Goal: Information Seeking & Learning: Learn about a topic

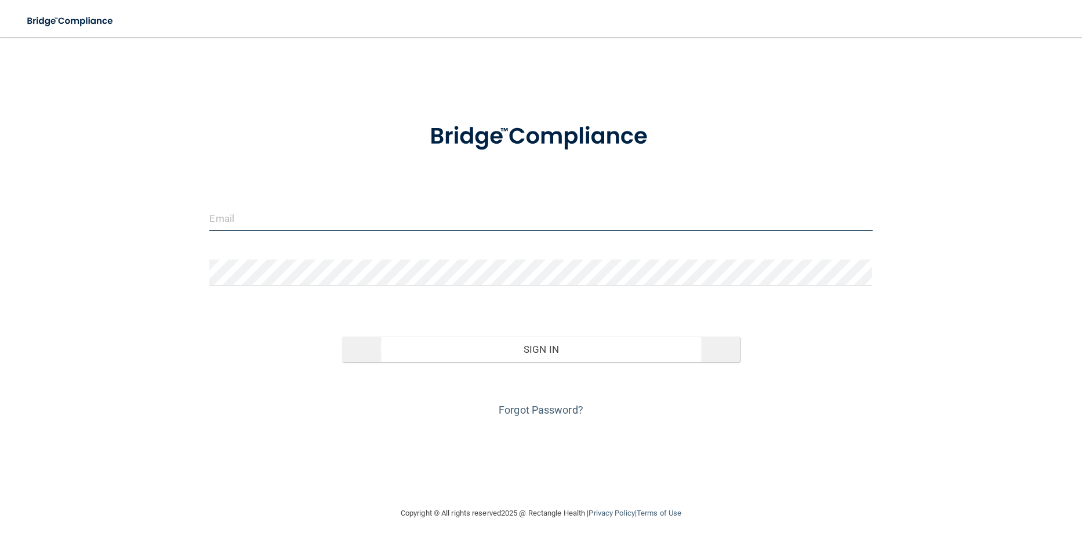
type input "[EMAIL_ADDRESS][DOMAIN_NAME]"
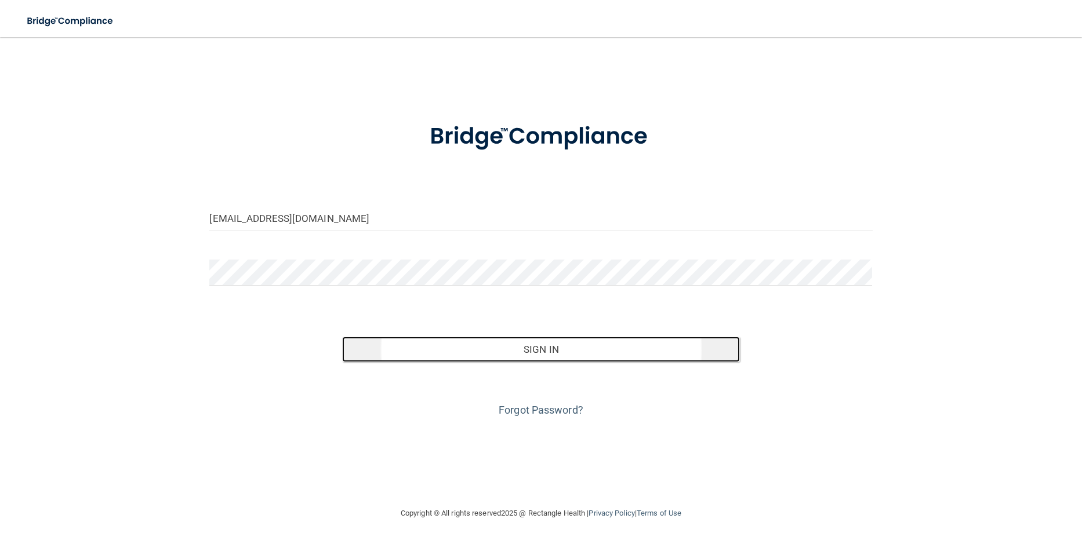
click at [539, 348] on button "Sign In" at bounding box center [541, 350] width 398 height 26
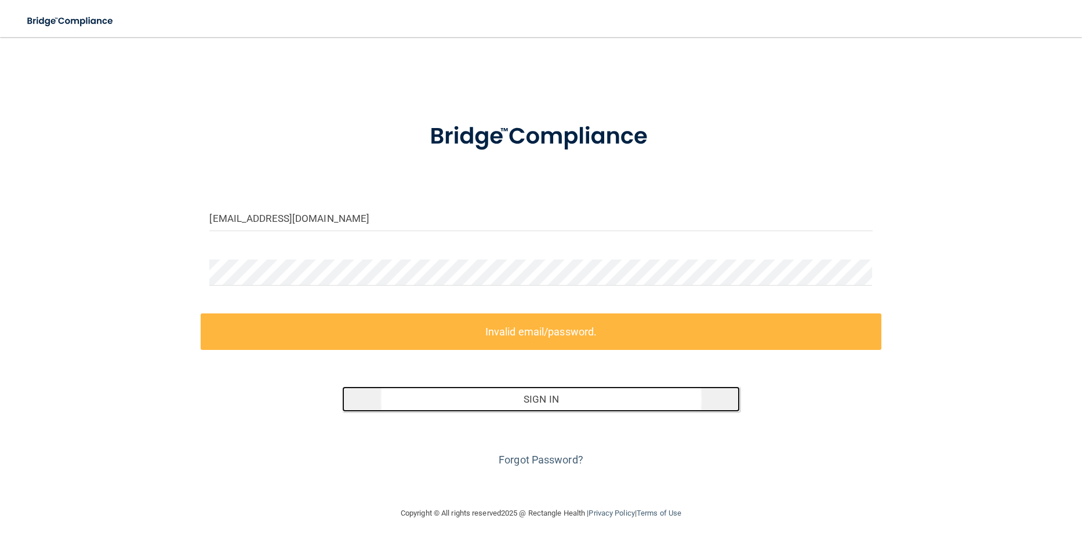
click at [542, 399] on button "Sign In" at bounding box center [541, 400] width 398 height 26
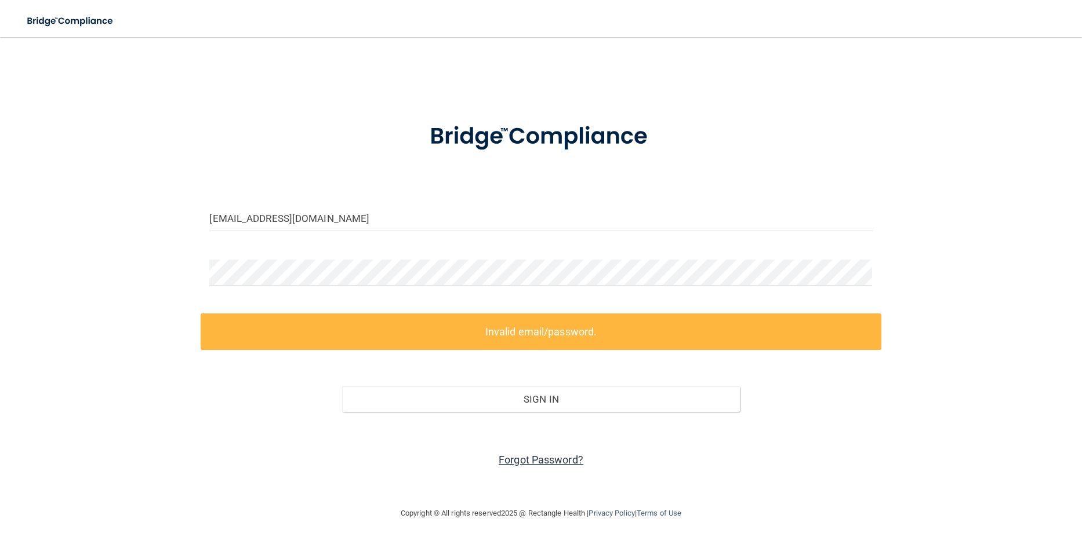
click at [532, 463] on link "Forgot Password?" at bounding box center [541, 460] width 85 height 12
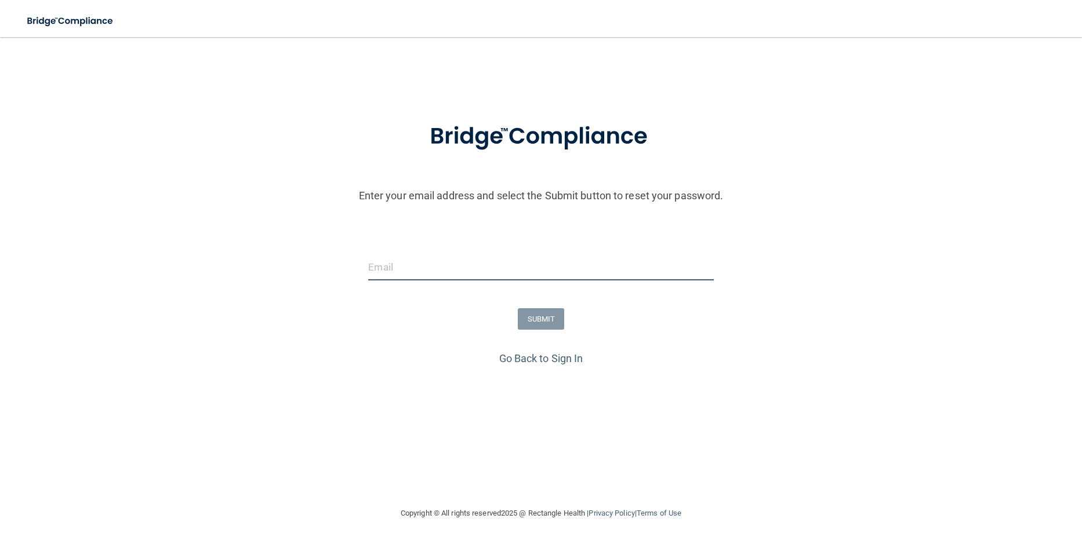
click at [415, 272] on input "email" at bounding box center [540, 268] width 345 height 26
type input "[EMAIL_ADDRESS][DOMAIN_NAME]"
click at [536, 324] on button "SUBMIT" at bounding box center [541, 318] width 47 height 21
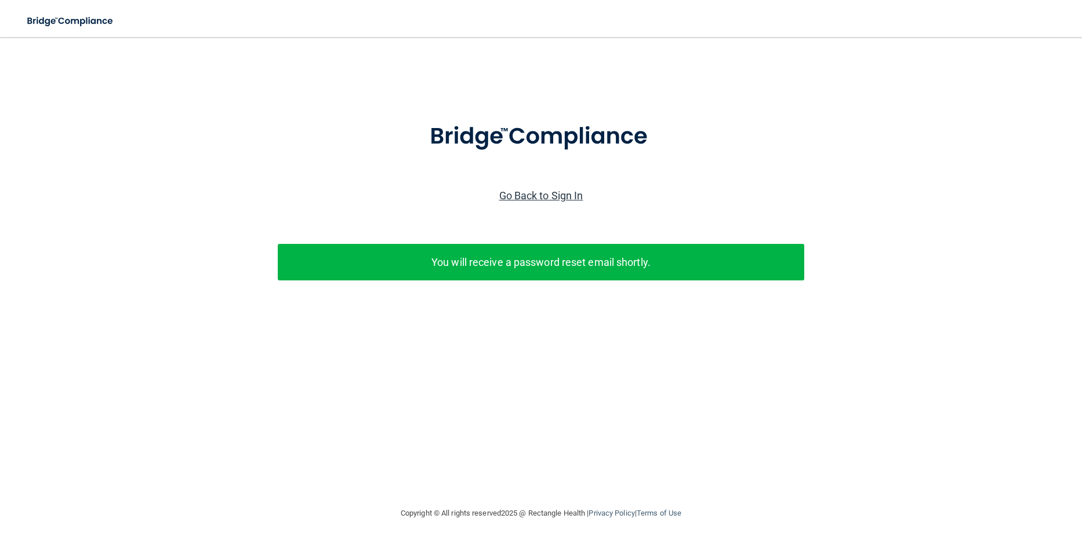
click at [535, 194] on link "Go Back to Sign In" at bounding box center [541, 196] width 84 height 12
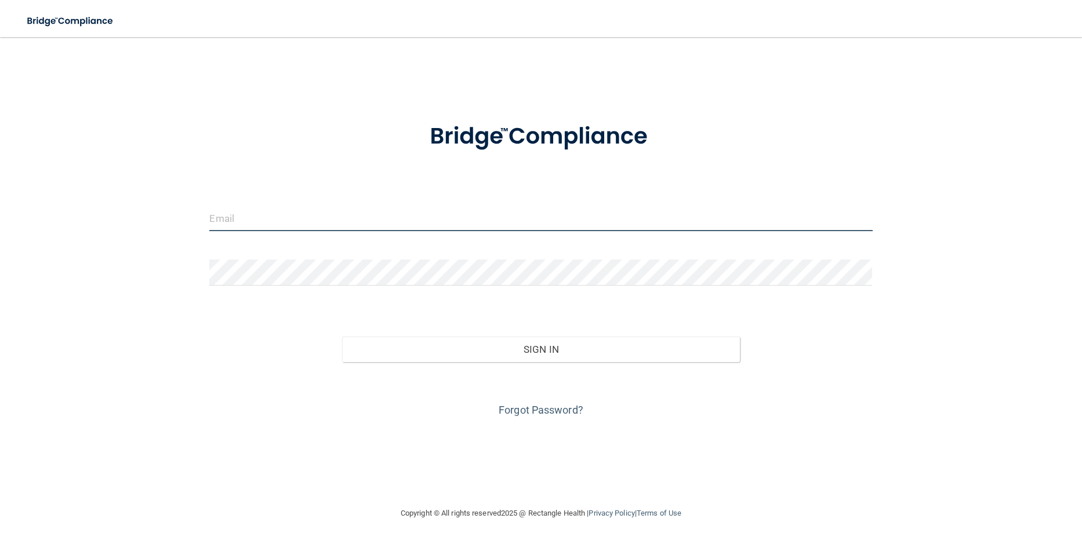
type input "[EMAIL_ADDRESS][DOMAIN_NAME]"
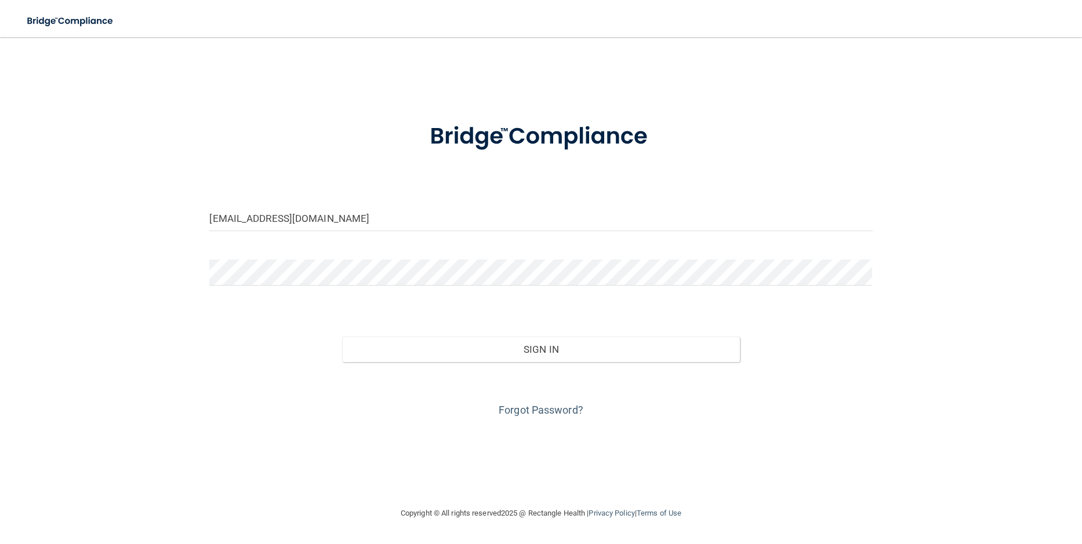
click at [823, 405] on div "Forgot Password?" at bounding box center [541, 391] width 680 height 58
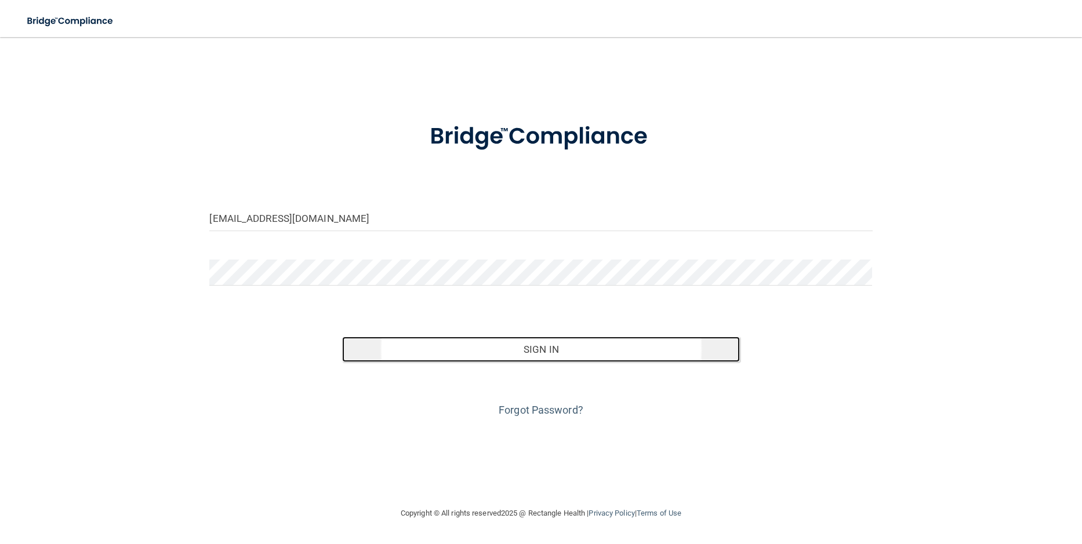
click at [556, 354] on button "Sign In" at bounding box center [541, 350] width 398 height 26
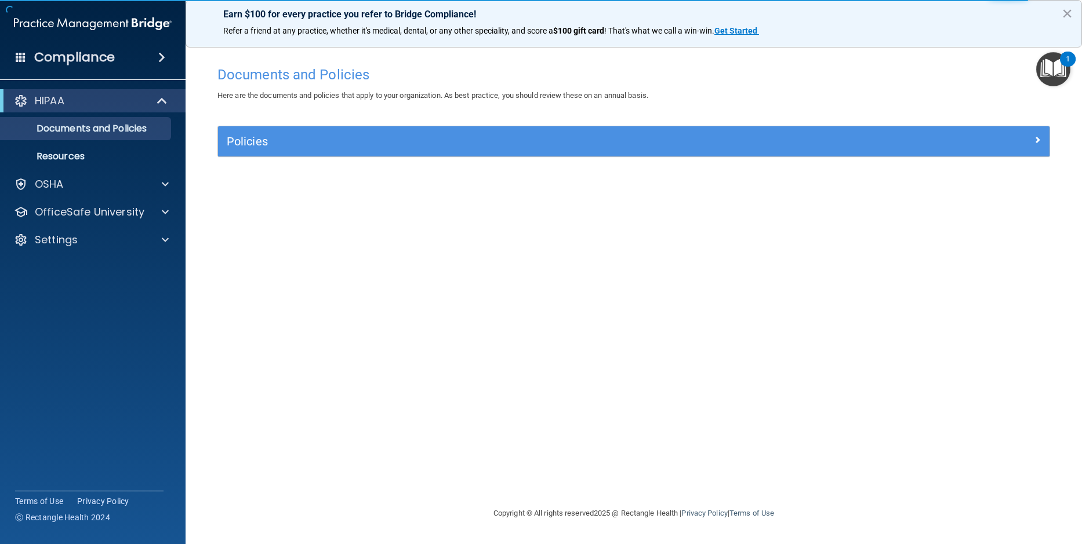
click at [913, 228] on div "Documents and Policies Here are the documents and policies that apply to your o…" at bounding box center [634, 283] width 850 height 446
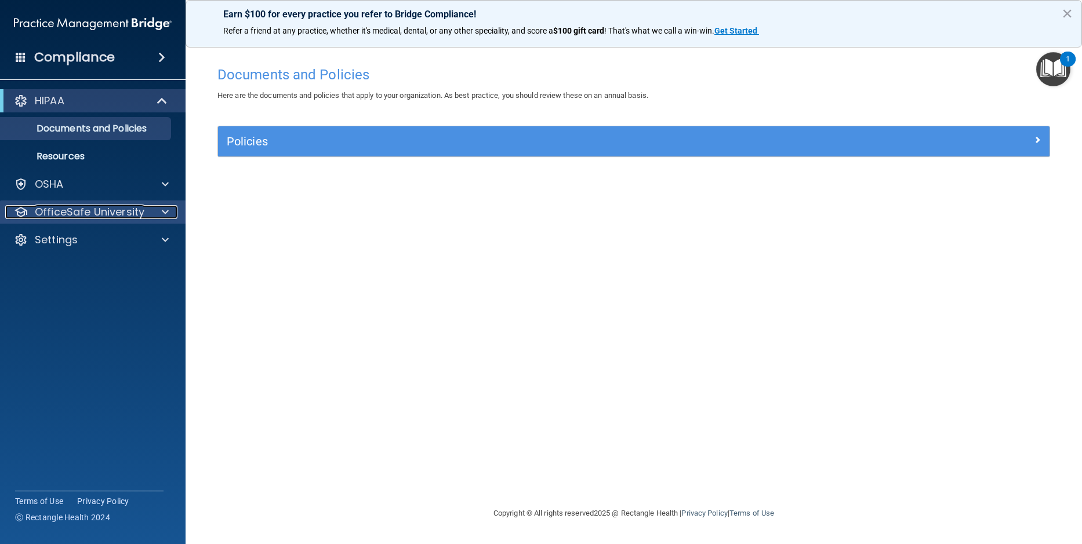
click at [52, 212] on p "OfficeSafe University" at bounding box center [90, 212] width 110 height 14
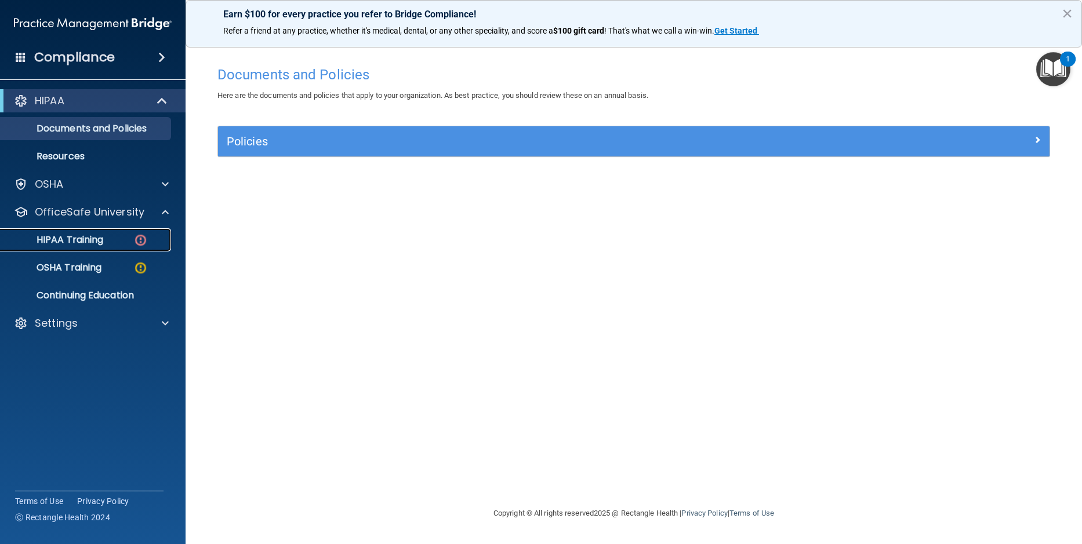
click at [58, 242] on p "HIPAA Training" at bounding box center [56, 240] width 96 height 12
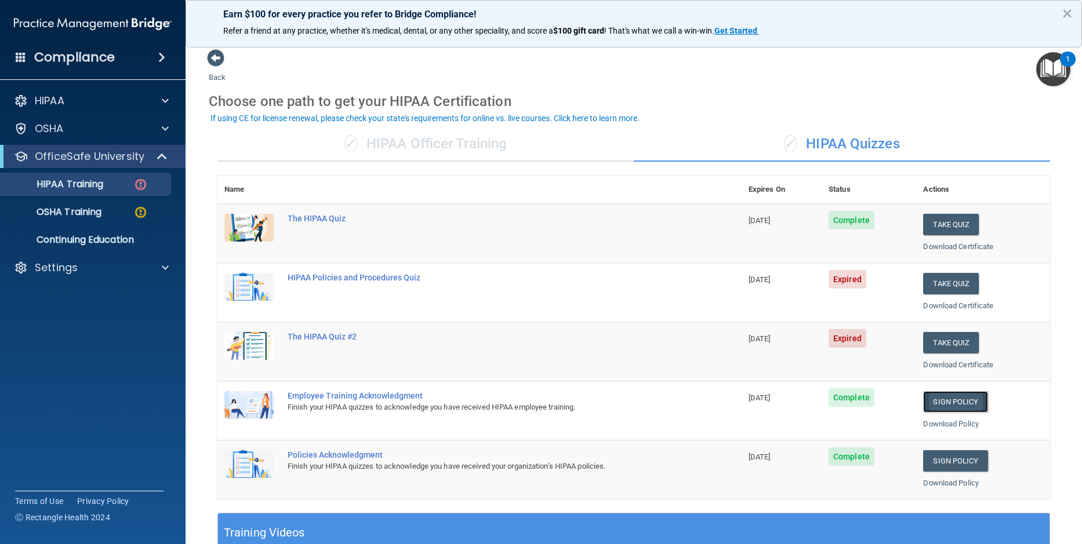
click at [948, 406] on link "Sign Policy" at bounding box center [955, 401] width 64 height 21
click at [79, 343] on accordion "HIPAA Documents and Policies Report an Incident Business Associates Emergency P…" at bounding box center [93, 240] width 186 height 310
click at [938, 285] on button "Take Quiz" at bounding box center [951, 283] width 56 height 21
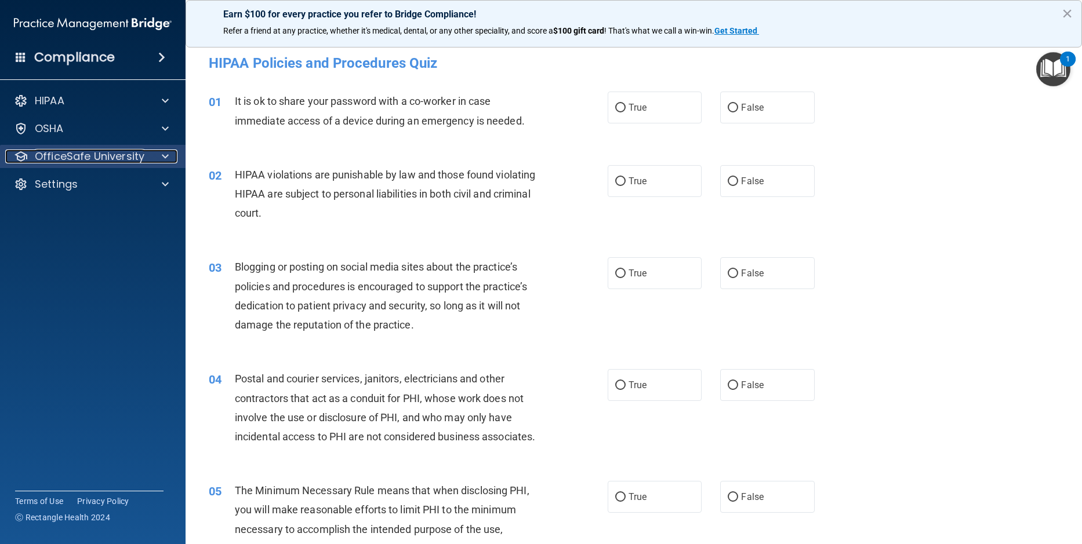
click at [64, 157] on p "OfficeSafe University" at bounding box center [90, 157] width 110 height 14
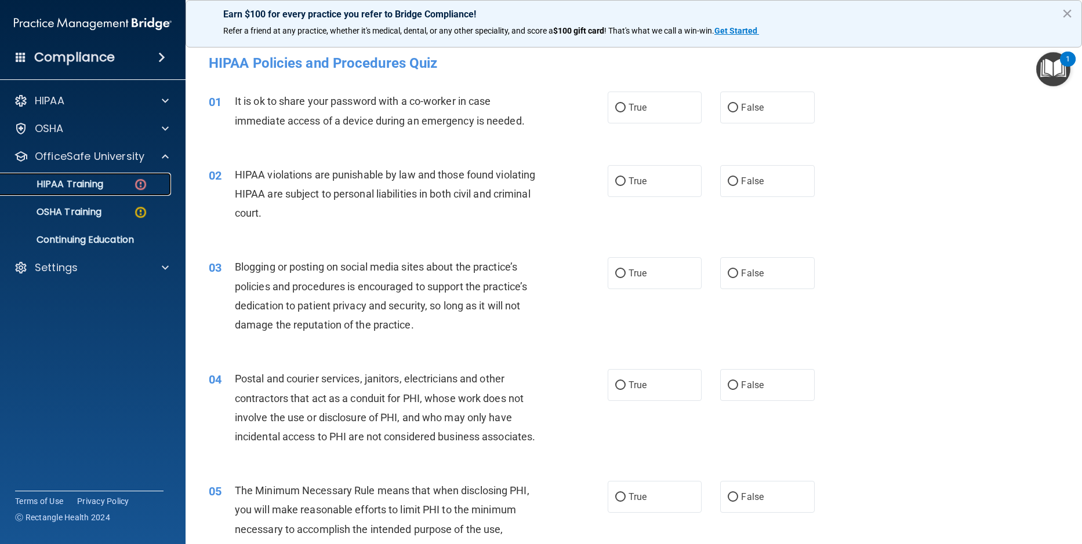
click at [71, 189] on p "HIPAA Training" at bounding box center [56, 185] width 96 height 12
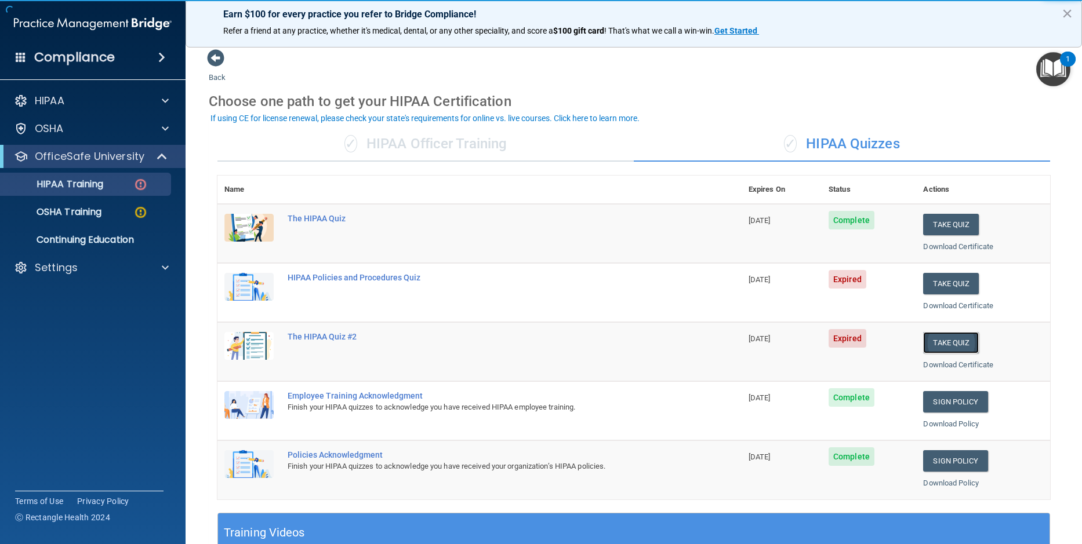
click at [943, 344] on button "Take Quiz" at bounding box center [951, 342] width 56 height 21
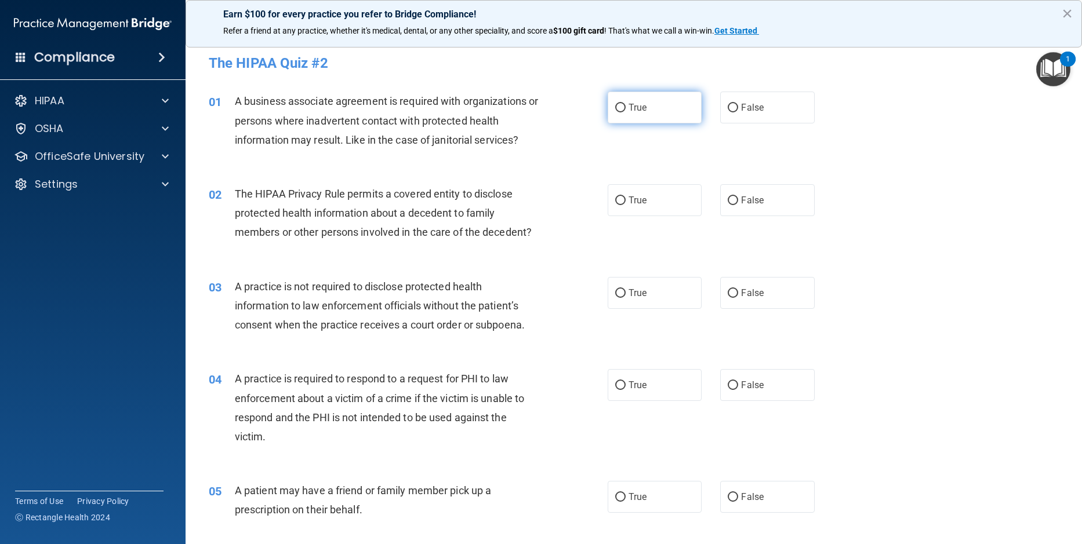
click at [617, 107] on input "True" at bounding box center [620, 108] width 10 height 9
radio input "true"
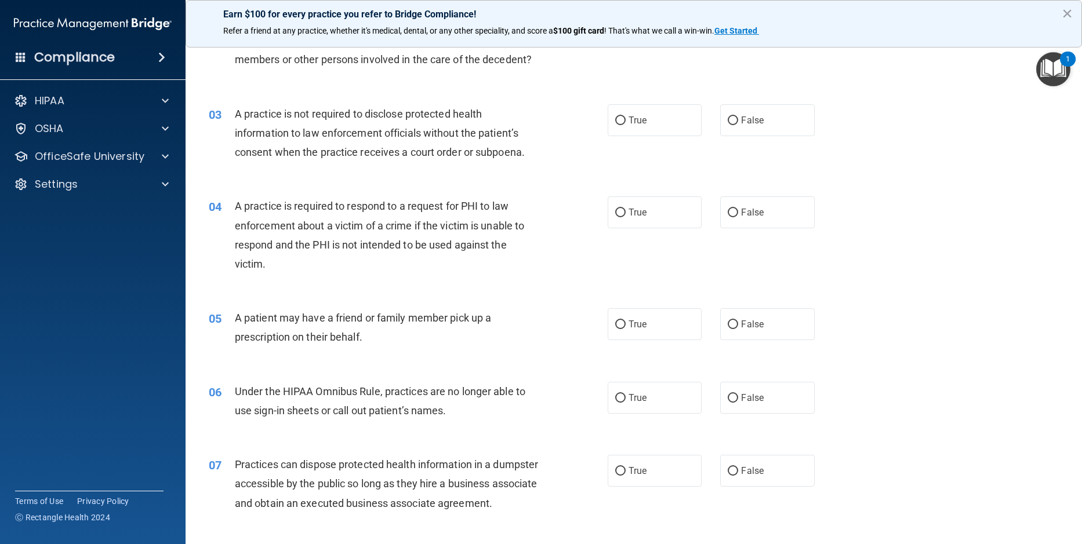
scroll to position [232, 0]
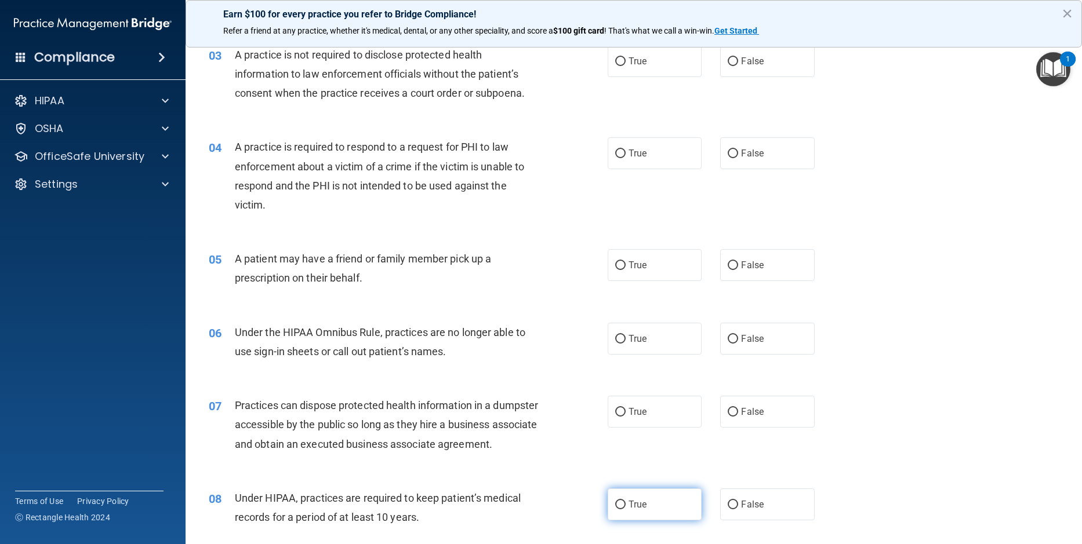
click at [616, 510] on input "True" at bounding box center [620, 505] width 10 height 9
radio input "true"
click at [908, 242] on div "05 A patient may have a friend or family member pick up a prescription on their…" at bounding box center [633, 271] width 867 height 73
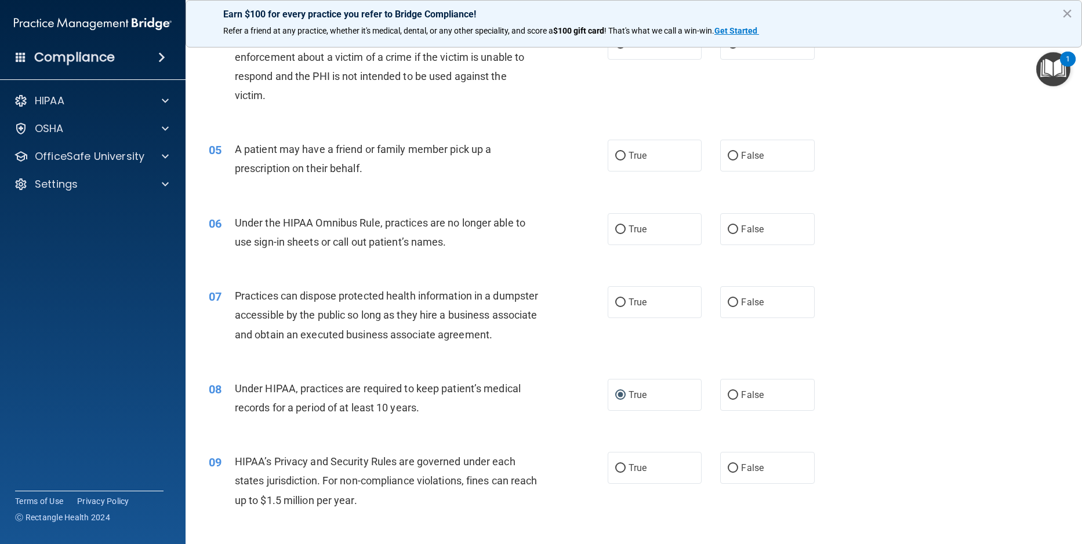
scroll to position [348, 0]
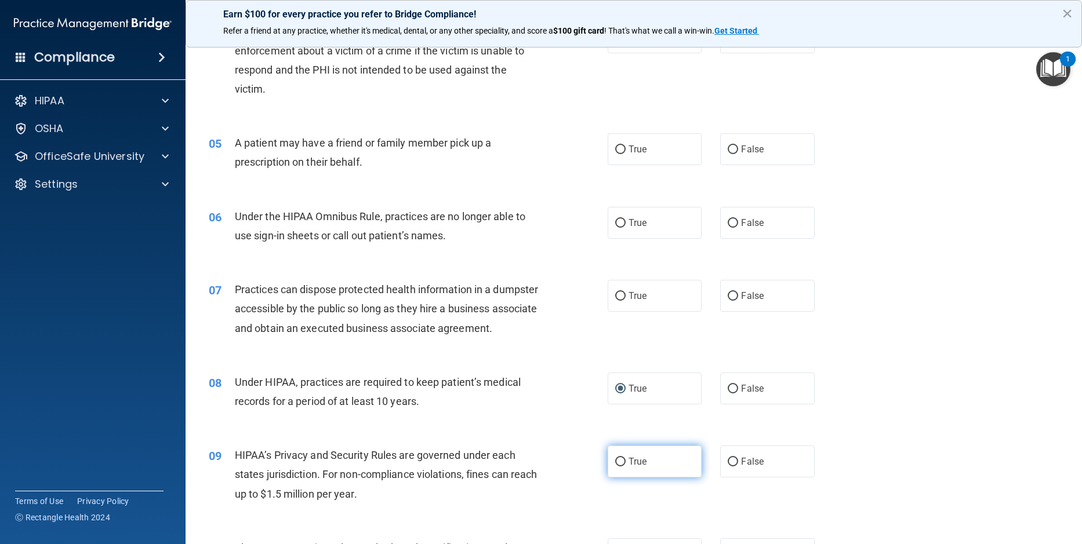
click at [617, 467] on input "True" at bounding box center [620, 462] width 10 height 9
radio input "true"
click at [910, 351] on div "07 Practices can dispose protected health information in a dumpster accessible …" at bounding box center [633, 312] width 867 height 93
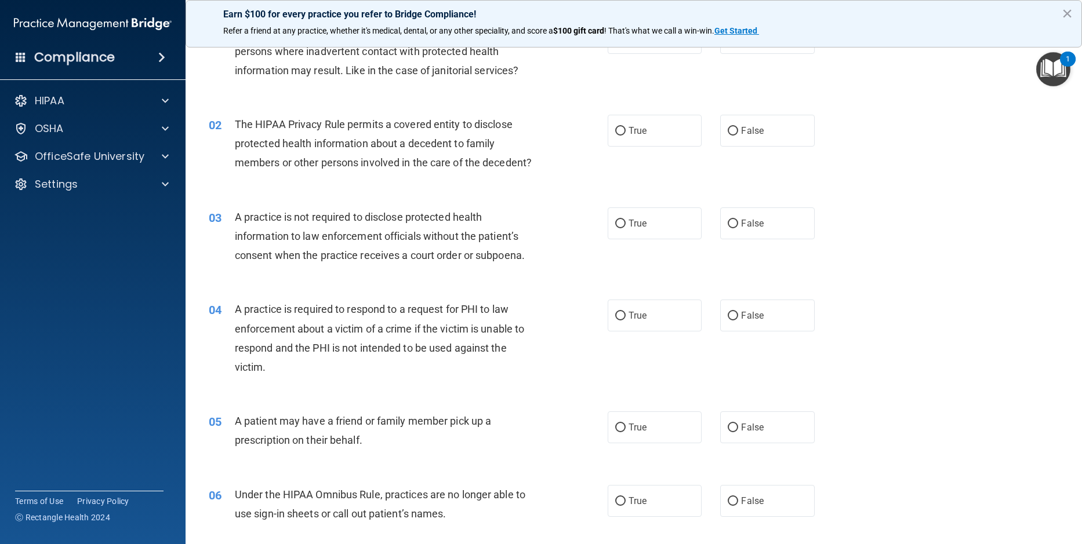
scroll to position [0, 0]
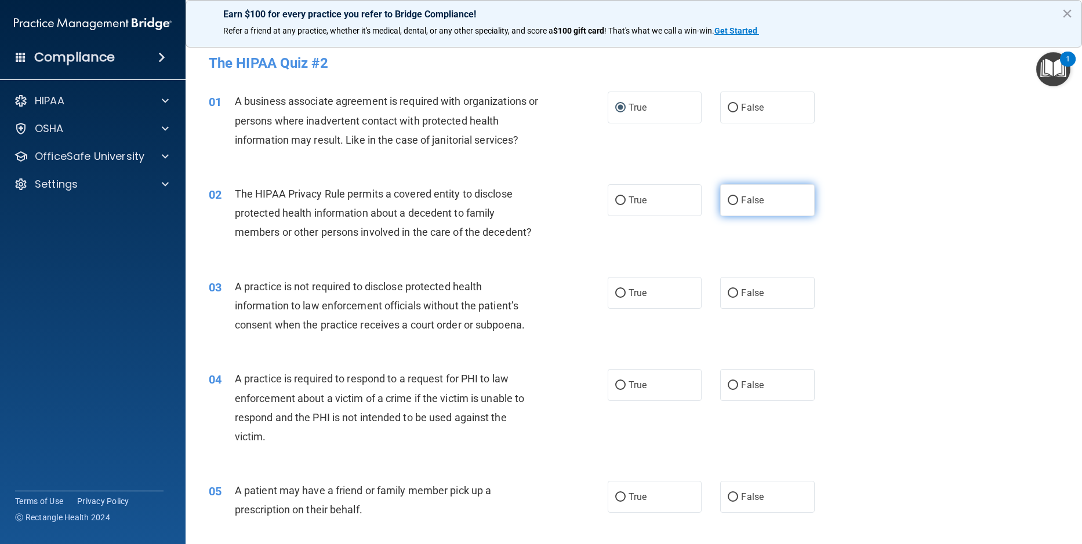
click at [728, 202] on input "False" at bounding box center [733, 201] width 10 height 9
radio input "true"
click at [728, 294] on input "False" at bounding box center [733, 293] width 10 height 9
radio input "true"
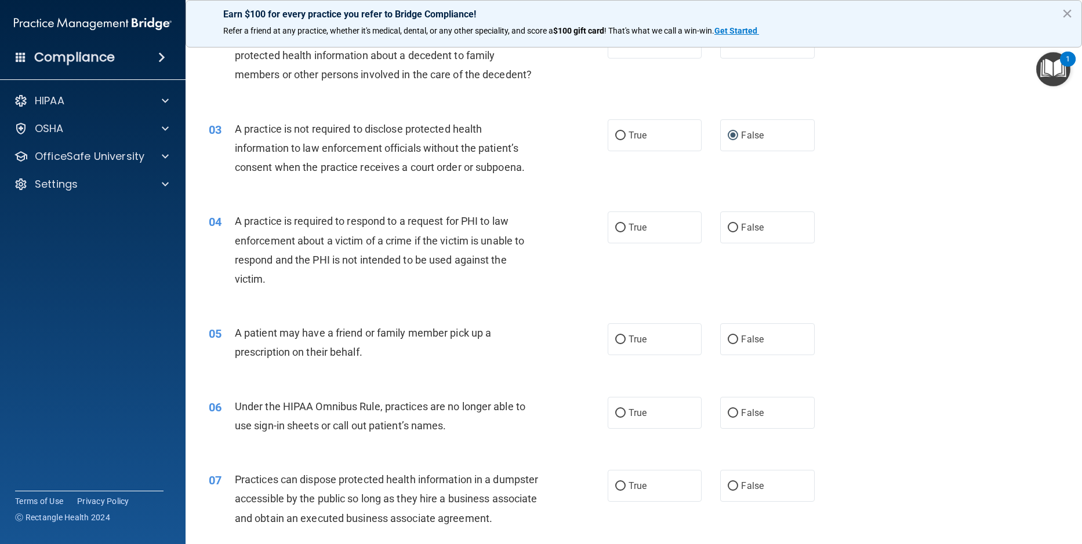
scroll to position [174, 0]
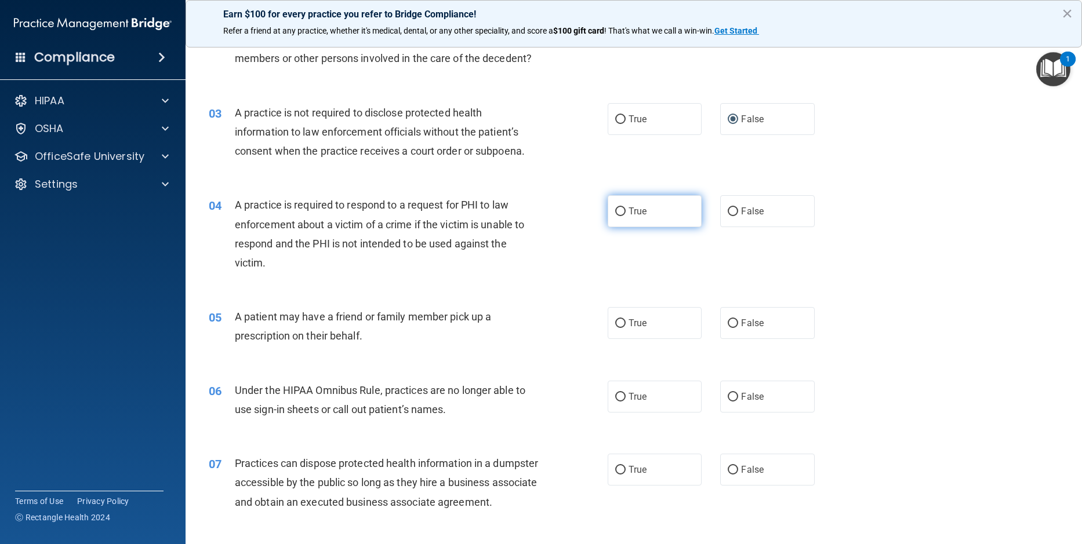
click at [617, 210] on input "True" at bounding box center [620, 212] width 10 height 9
radio input "true"
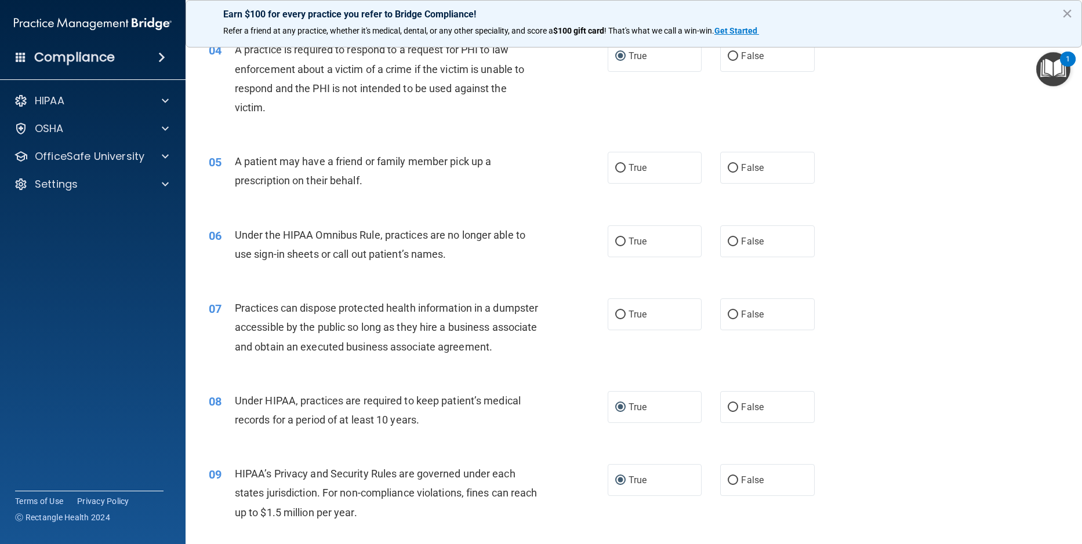
scroll to position [406, 0]
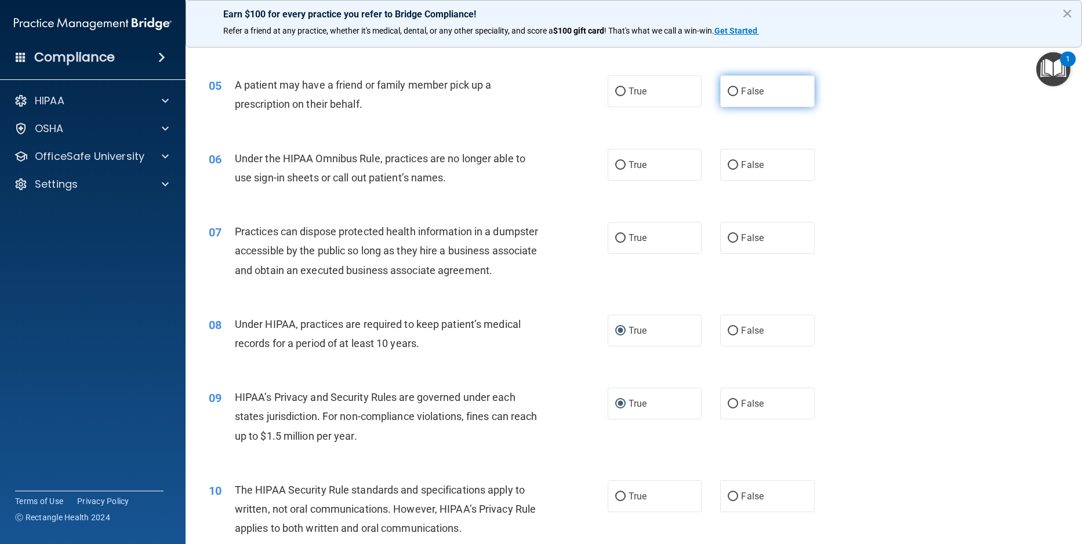
click at [728, 93] on input "False" at bounding box center [733, 92] width 10 height 9
radio input "true"
click at [615, 162] on input "True" at bounding box center [620, 165] width 10 height 9
radio input "true"
click at [728, 237] on input "False" at bounding box center [733, 238] width 10 height 9
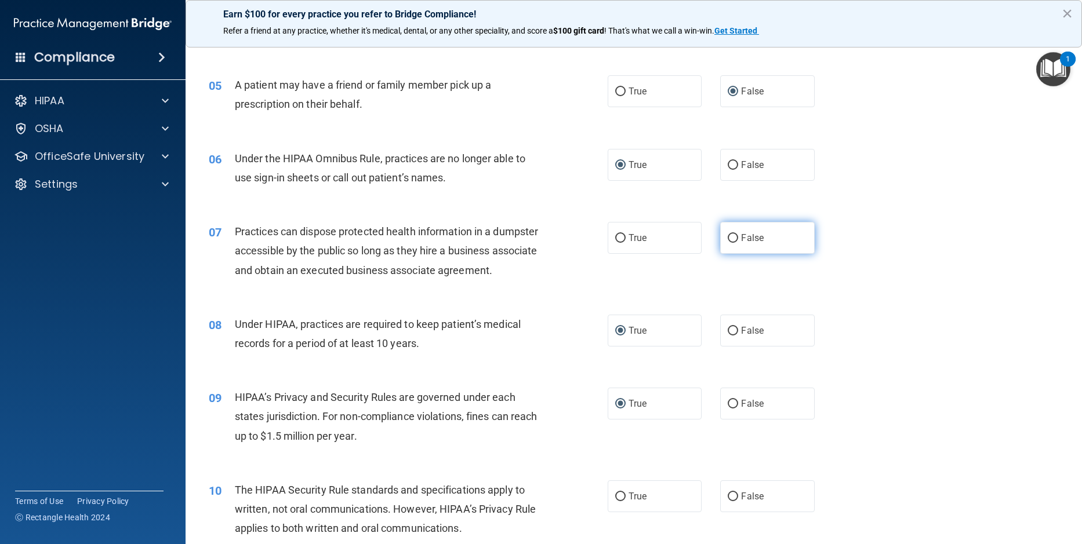
radio input "true"
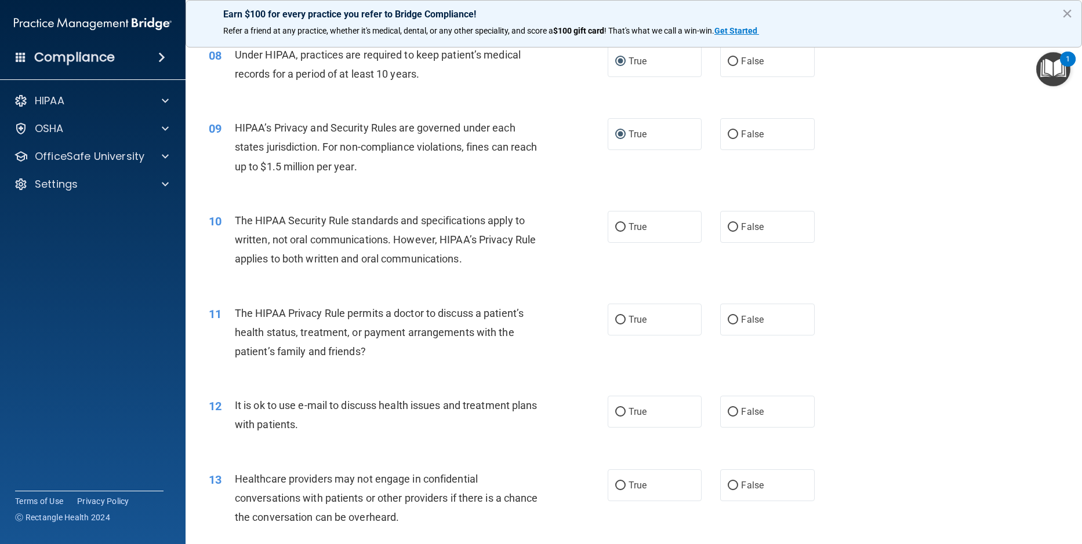
scroll to position [696, 0]
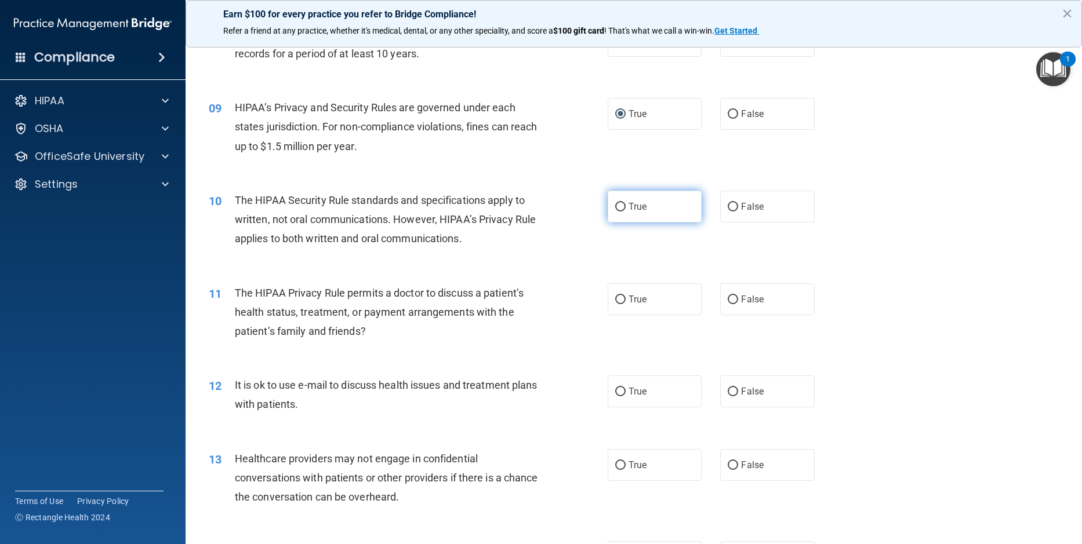
click at [616, 212] on input "True" at bounding box center [620, 207] width 10 height 9
radio input "true"
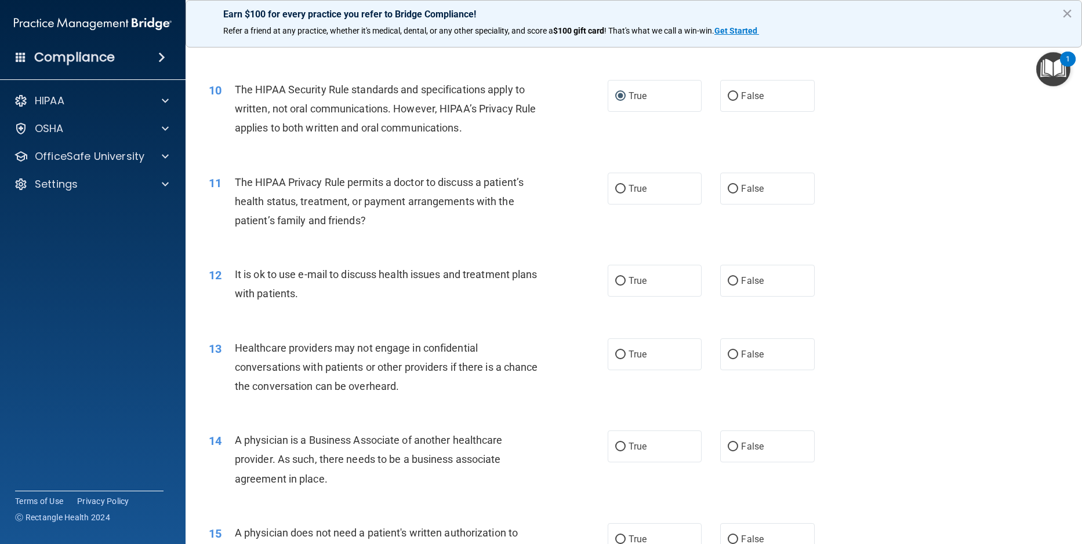
scroll to position [870, 0]
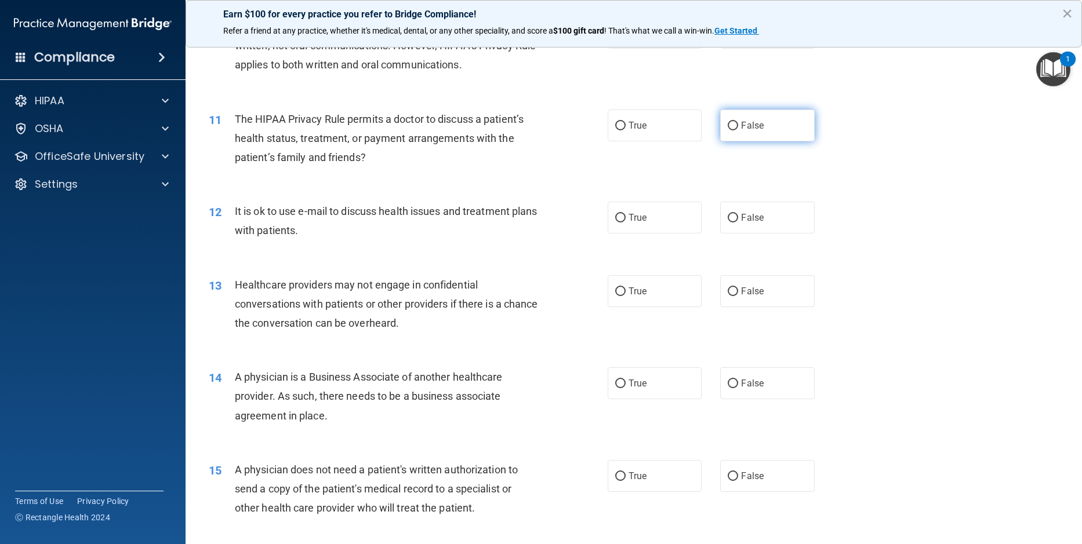
click at [731, 130] on input "False" at bounding box center [733, 126] width 10 height 9
radio input "true"
click at [728, 223] on input "False" at bounding box center [733, 218] width 10 height 9
radio input "true"
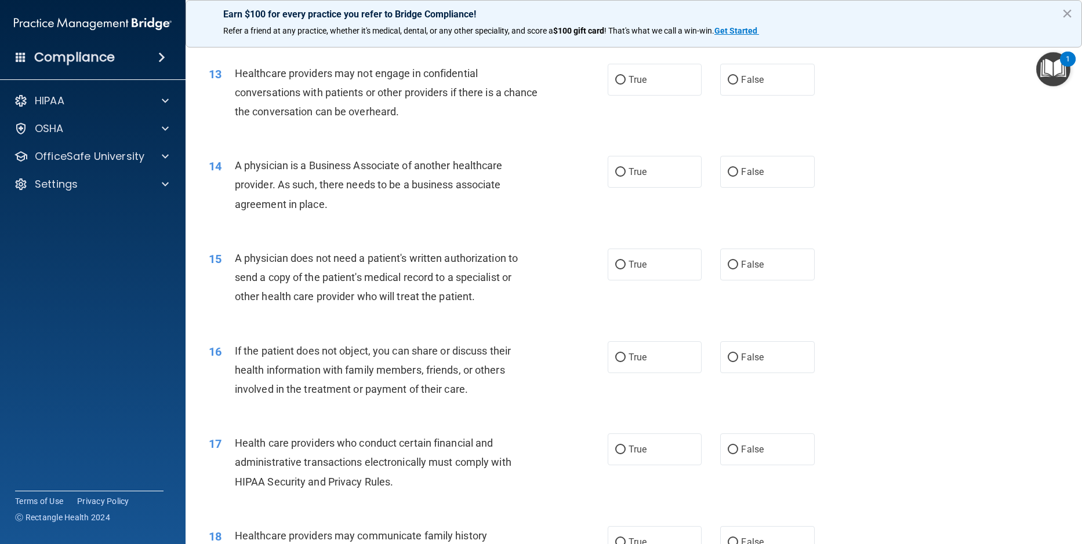
scroll to position [1102, 0]
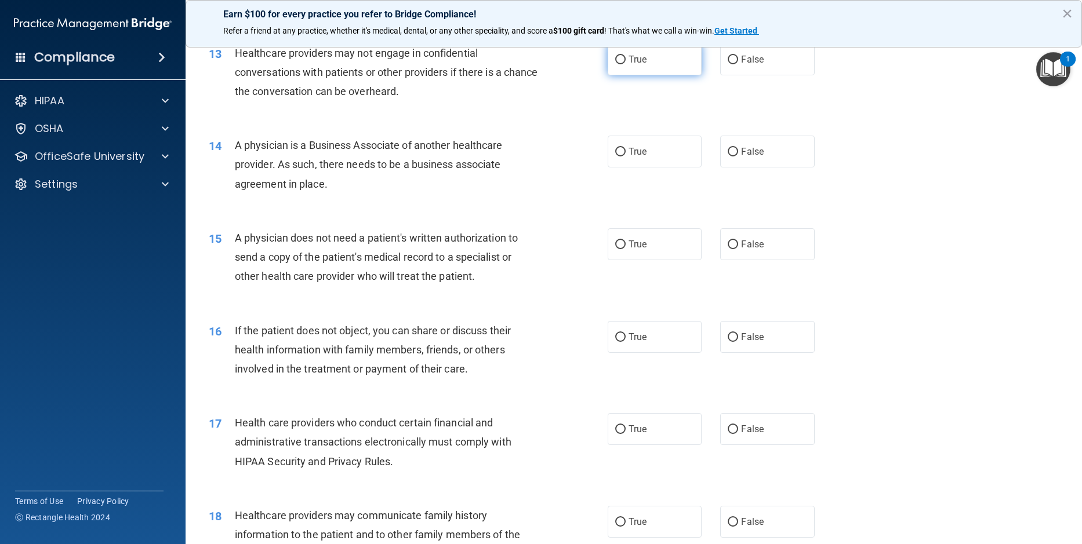
click at [615, 64] on input "True" at bounding box center [620, 60] width 10 height 9
radio input "true"
click at [618, 157] on input "True" at bounding box center [620, 152] width 10 height 9
radio input "true"
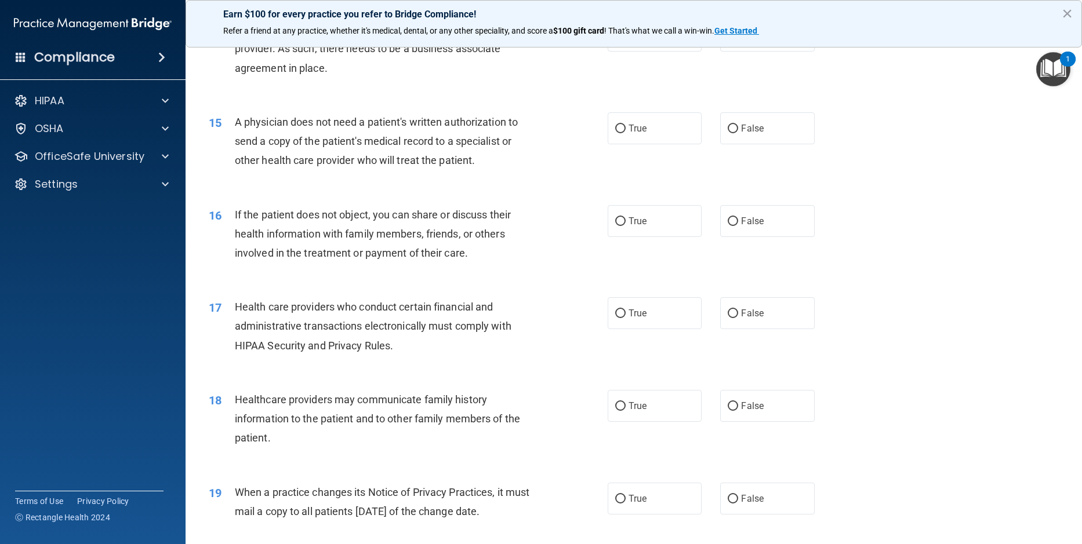
scroll to position [1276, 0]
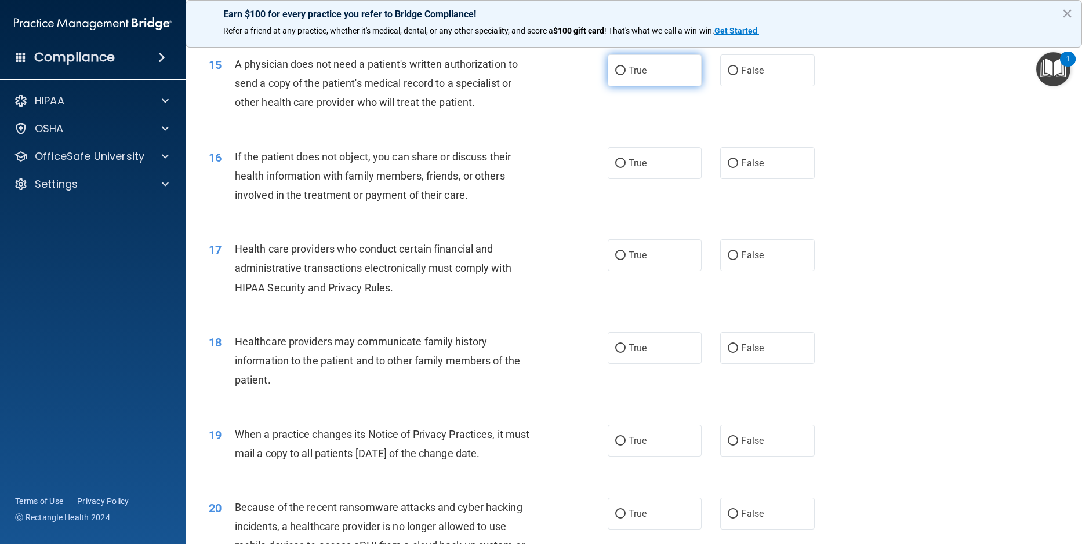
click at [615, 75] on input "True" at bounding box center [620, 71] width 10 height 9
radio input "true"
click at [616, 168] on input "True" at bounding box center [620, 163] width 10 height 9
radio input "true"
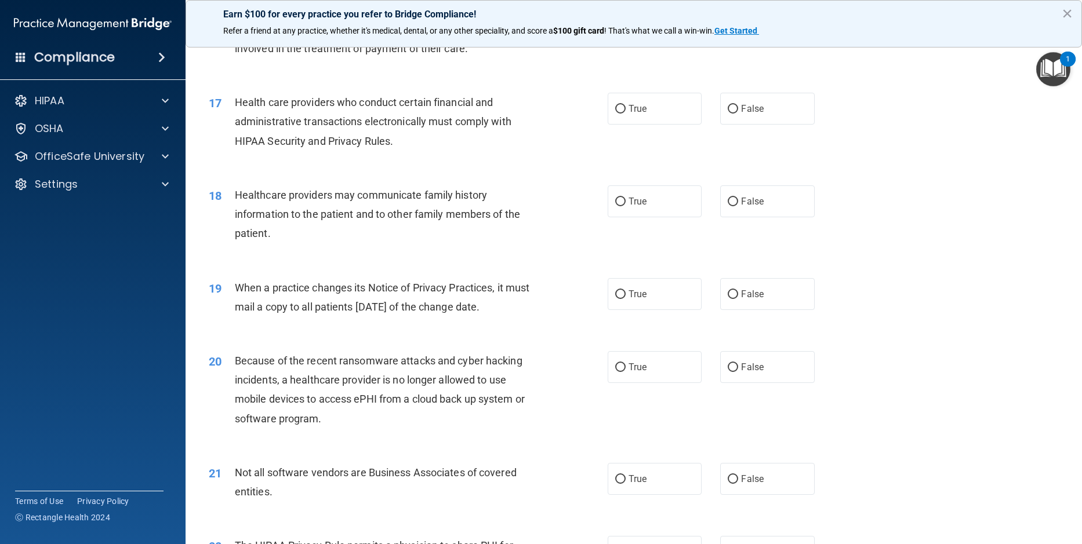
scroll to position [1449, 0]
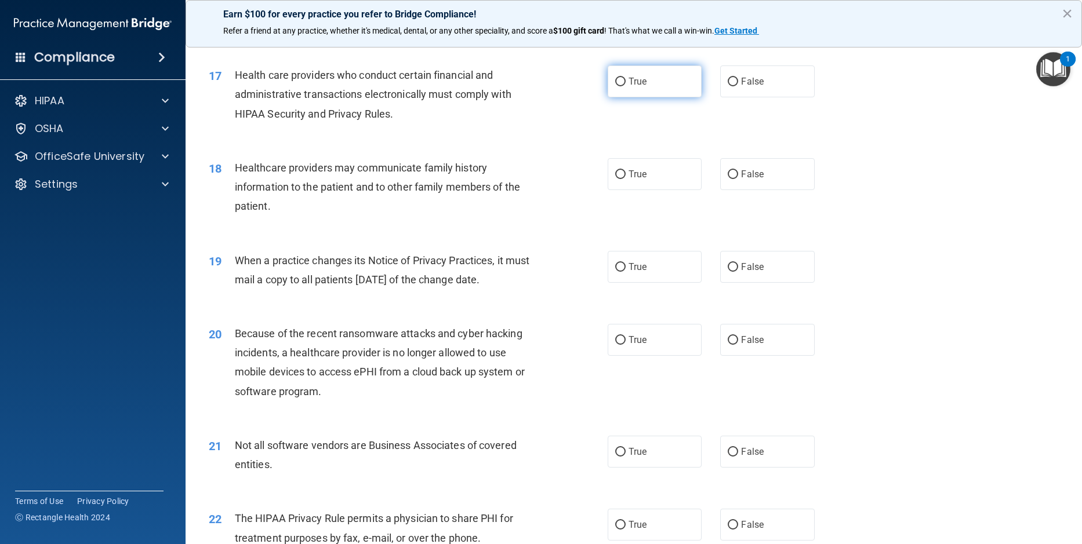
click at [619, 86] on input "True" at bounding box center [620, 82] width 10 height 9
radio input "true"
click at [730, 179] on input "False" at bounding box center [733, 174] width 10 height 9
radio input "true"
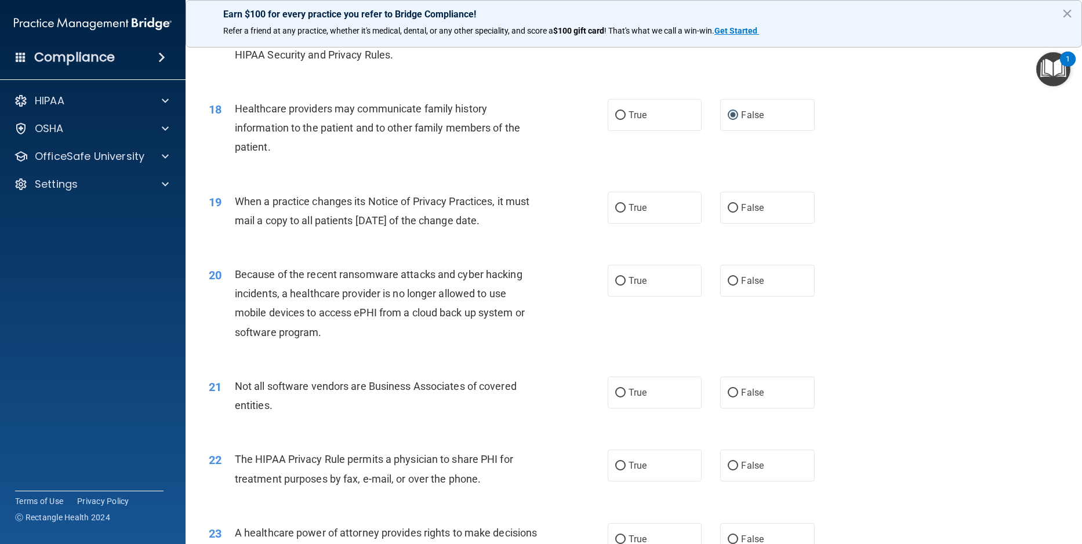
scroll to position [1565, 0]
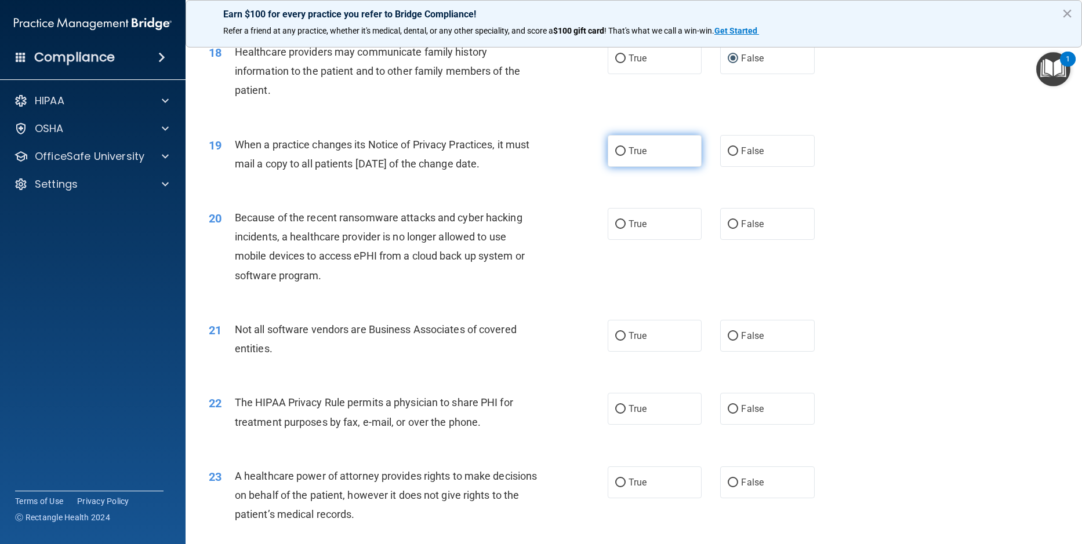
click at [615, 156] on input "True" at bounding box center [620, 151] width 10 height 9
radio input "true"
click at [615, 229] on input "True" at bounding box center [620, 224] width 10 height 9
radio input "true"
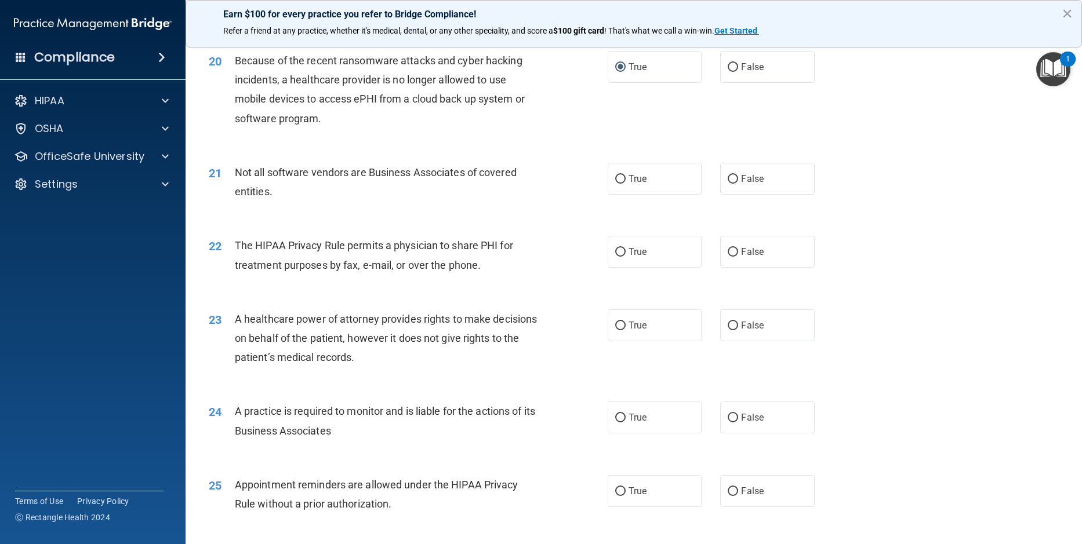
scroll to position [1797, 0]
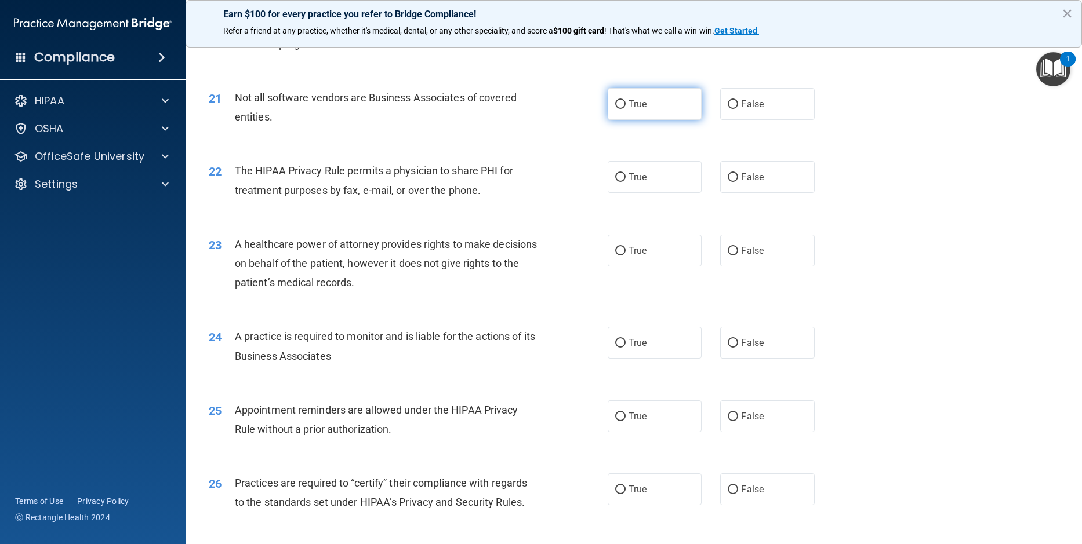
click at [617, 109] on input "True" at bounding box center [620, 104] width 10 height 9
radio input "true"
click at [615, 182] on input "True" at bounding box center [620, 177] width 10 height 9
radio input "true"
click at [615, 256] on input "True" at bounding box center [620, 251] width 10 height 9
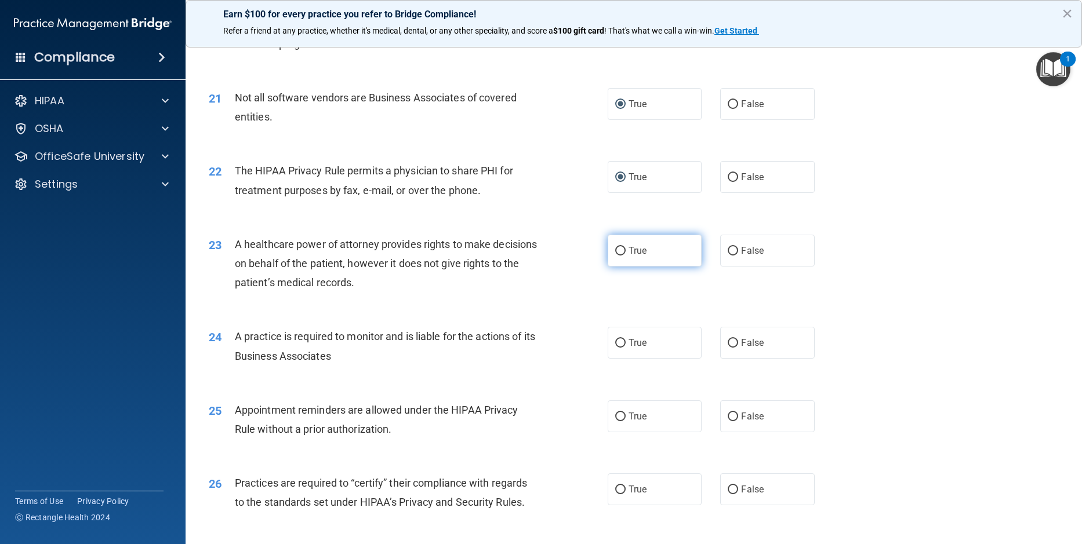
radio input "true"
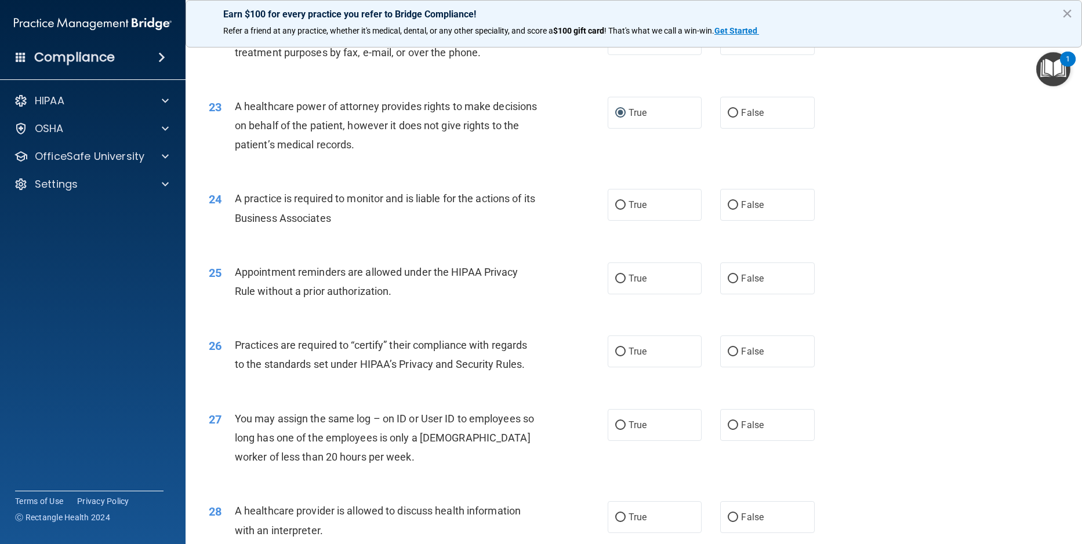
scroll to position [1971, 0]
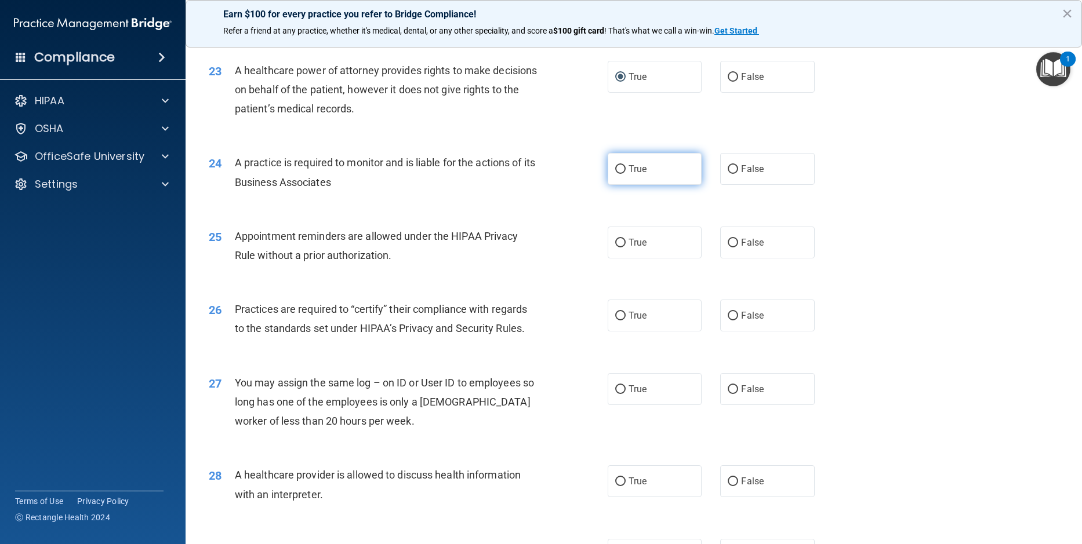
click at [615, 174] on input "True" at bounding box center [620, 169] width 10 height 9
radio input "true"
click at [615, 248] on input "True" at bounding box center [620, 243] width 10 height 9
radio input "true"
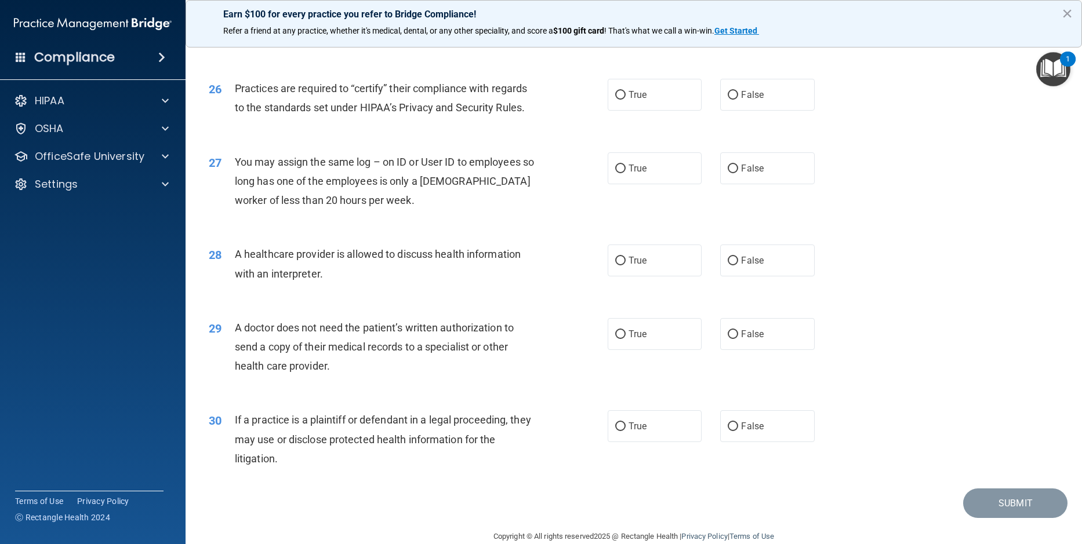
scroll to position [2203, 0]
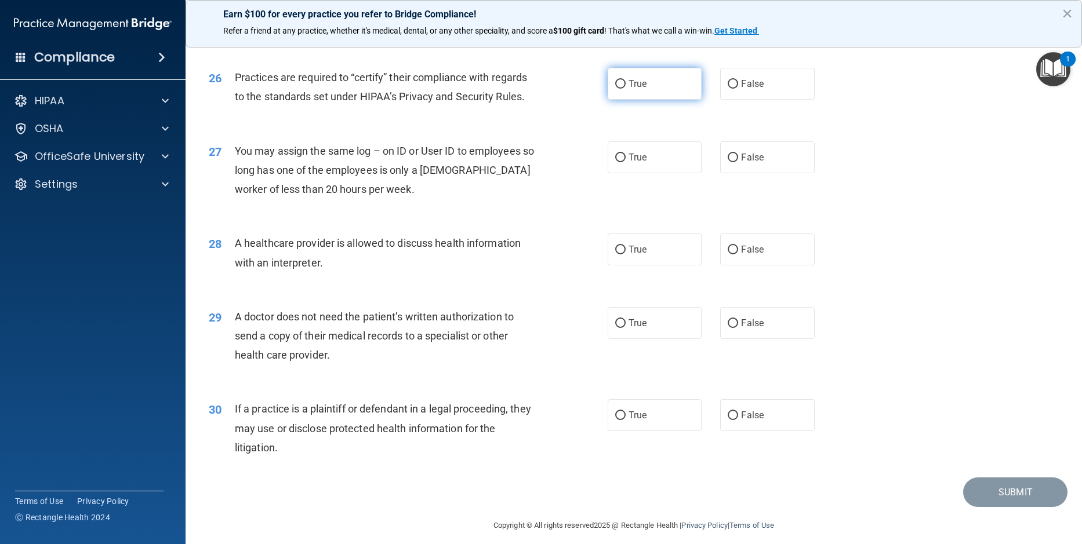
click at [615, 89] on input "True" at bounding box center [620, 84] width 10 height 9
radio input "true"
click at [729, 162] on input "False" at bounding box center [733, 158] width 10 height 9
radio input "true"
click at [616, 255] on input "True" at bounding box center [620, 250] width 10 height 9
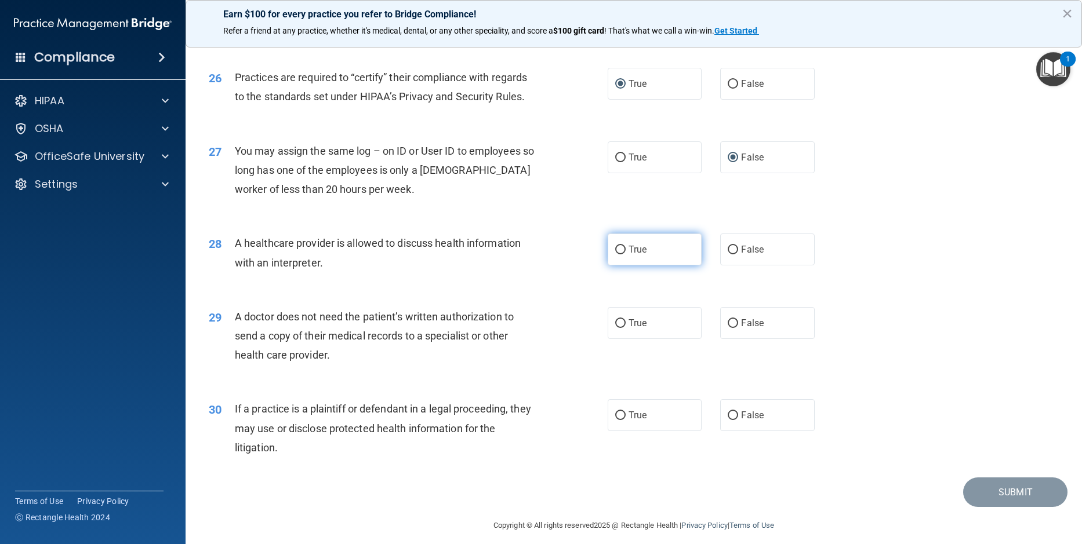
radio input "true"
click at [615, 328] on input "True" at bounding box center [620, 323] width 10 height 9
radio input "true"
click at [617, 420] on input "True" at bounding box center [620, 416] width 10 height 9
radio input "true"
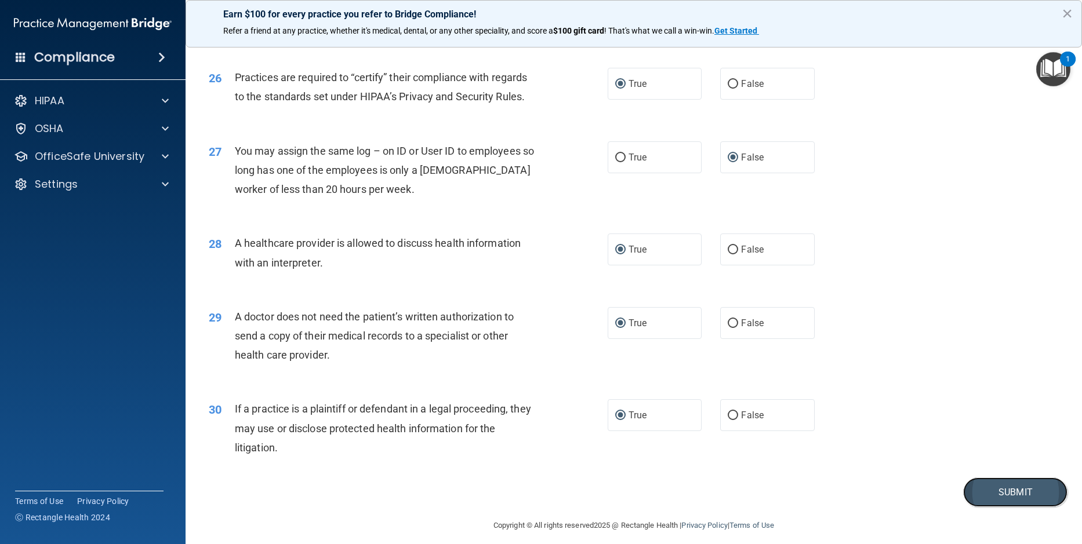
click at [1010, 507] on button "Submit" at bounding box center [1015, 493] width 104 height 30
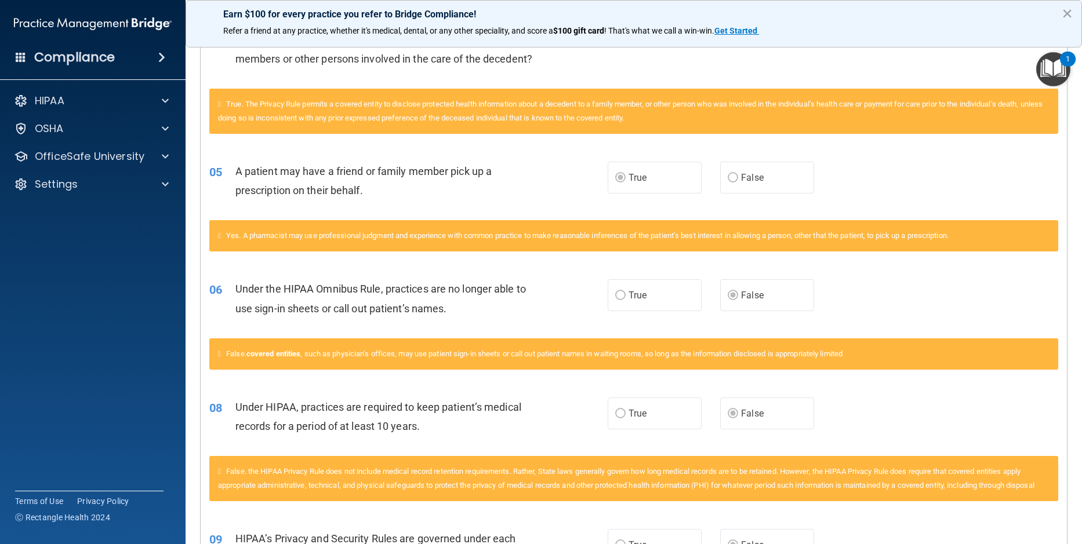
scroll to position [60, 0]
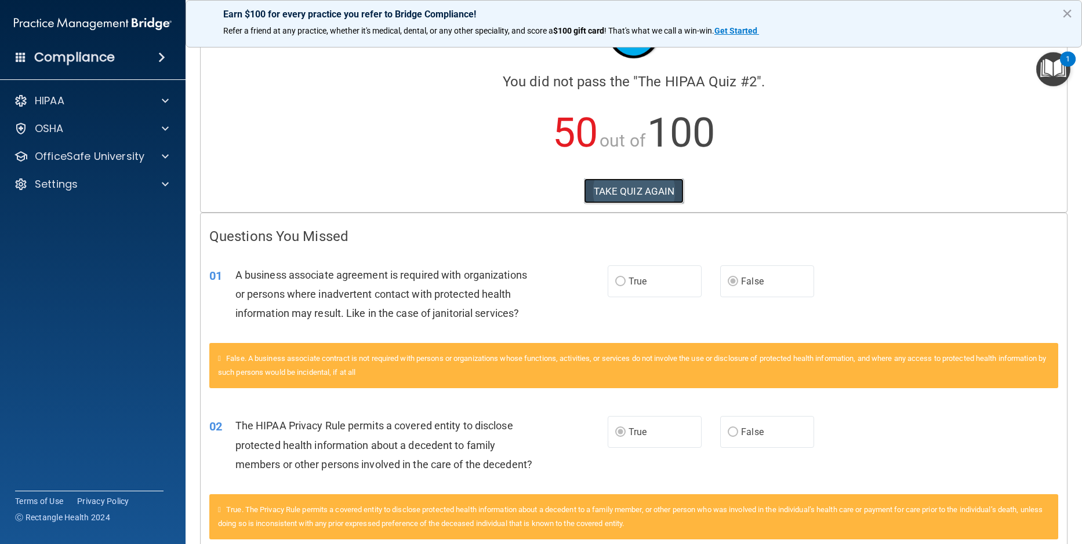
click at [646, 191] on button "TAKE QUIZ AGAIN" at bounding box center [634, 192] width 100 height 26
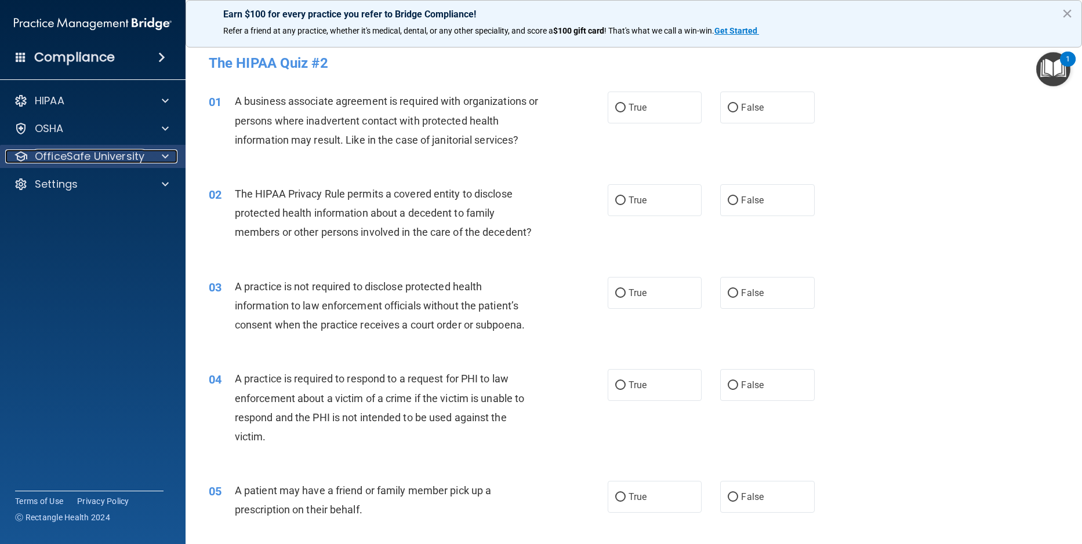
click at [78, 157] on p "OfficeSafe University" at bounding box center [90, 157] width 110 height 14
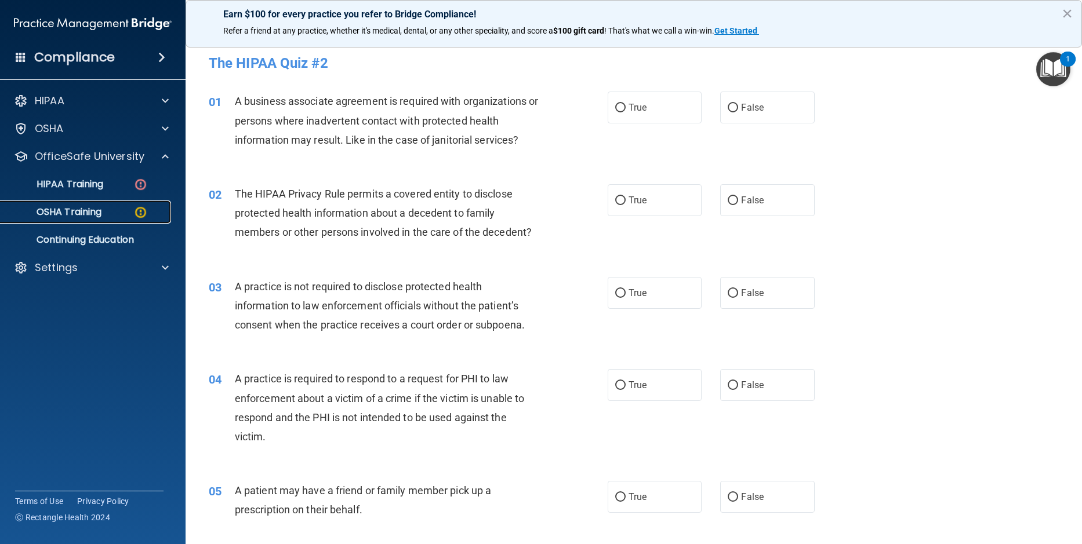
click at [82, 213] on p "OSHA Training" at bounding box center [55, 212] width 94 height 12
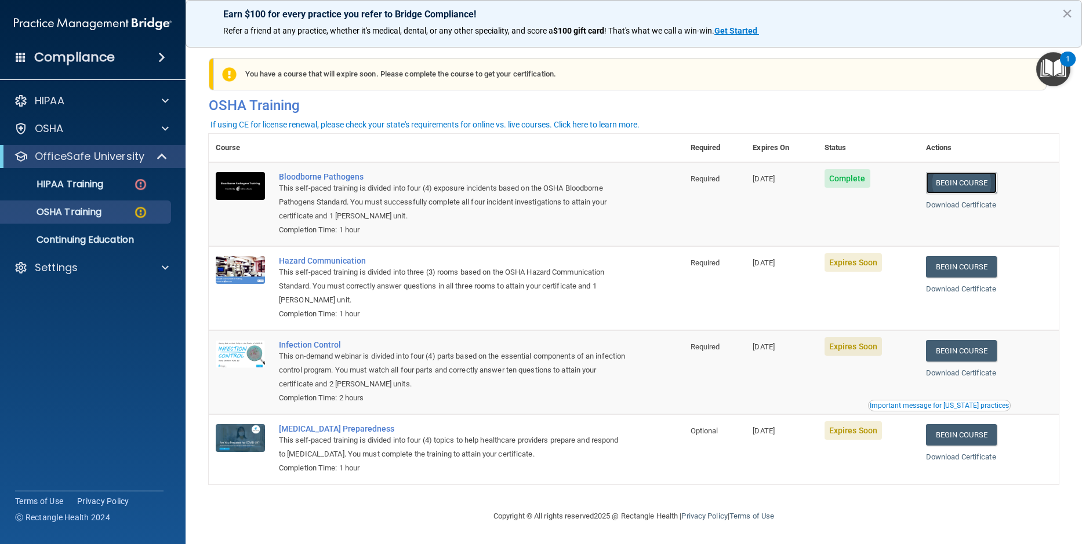
click at [961, 184] on link "Begin Course" at bounding box center [961, 182] width 71 height 21
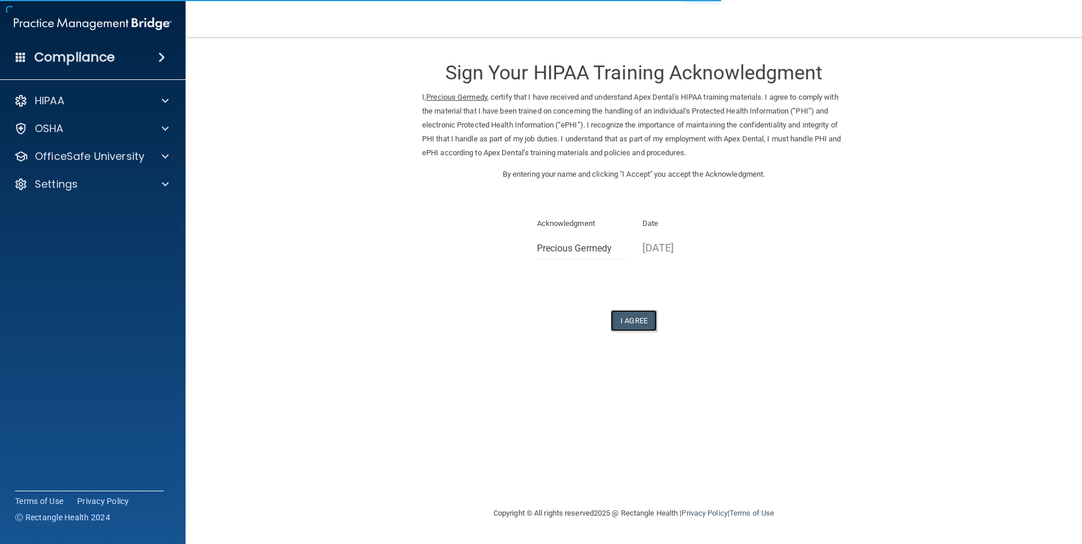
click at [644, 326] on button "I Agree" at bounding box center [634, 320] width 46 height 21
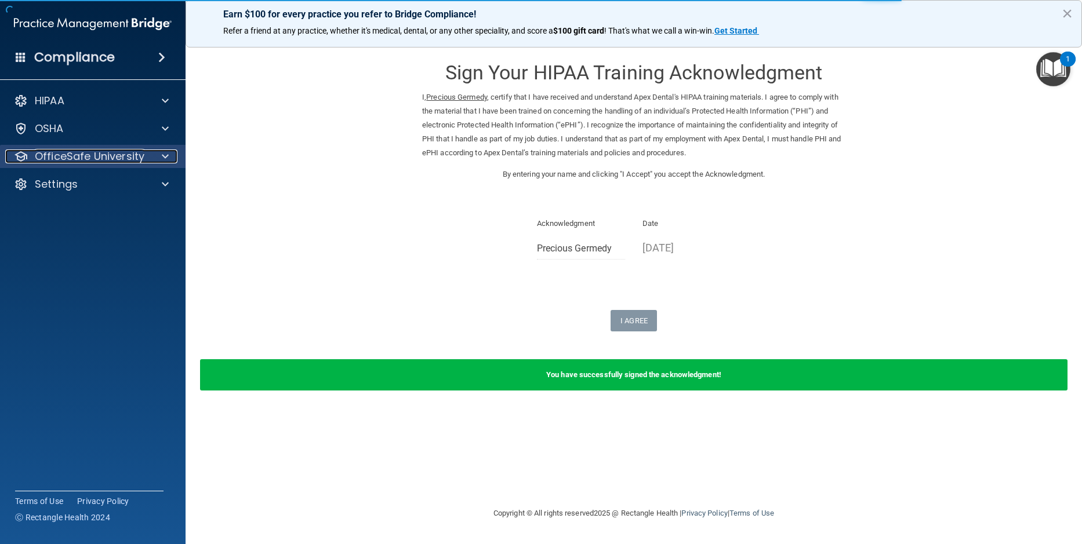
click at [88, 157] on p "OfficeSafe University" at bounding box center [90, 157] width 110 height 14
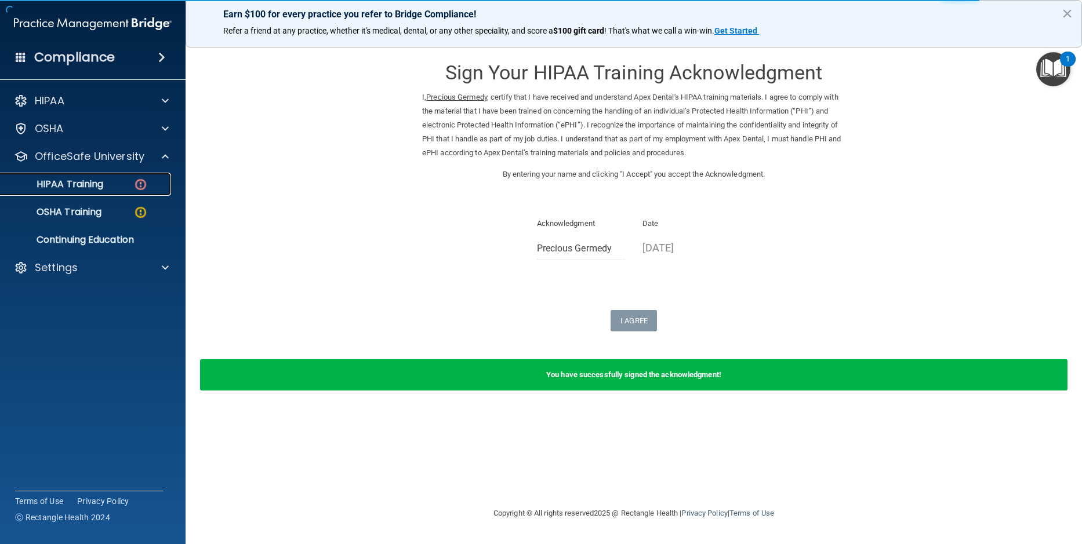
click at [84, 186] on p "HIPAA Training" at bounding box center [56, 185] width 96 height 12
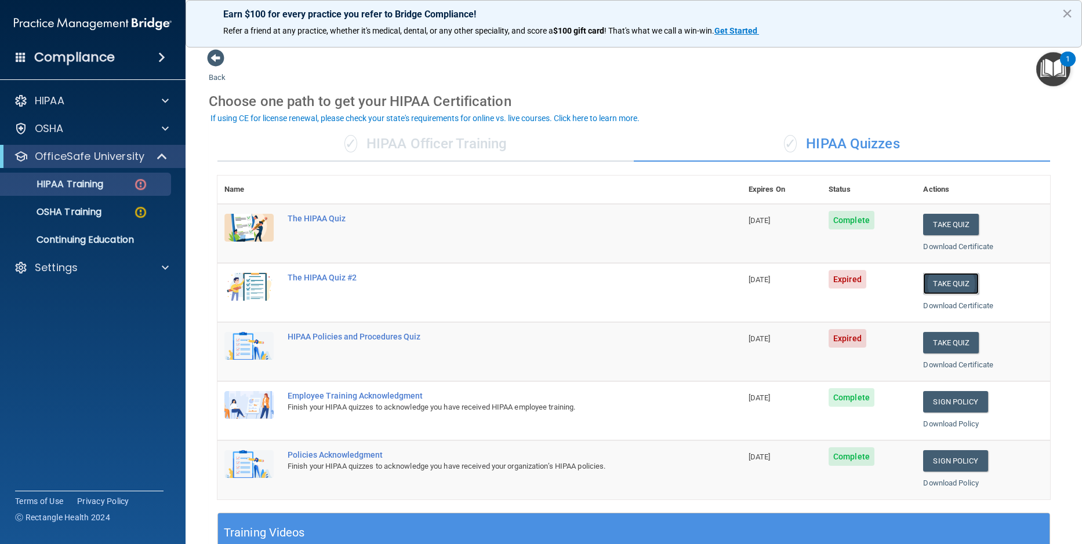
click at [945, 282] on button "Take Quiz" at bounding box center [951, 283] width 56 height 21
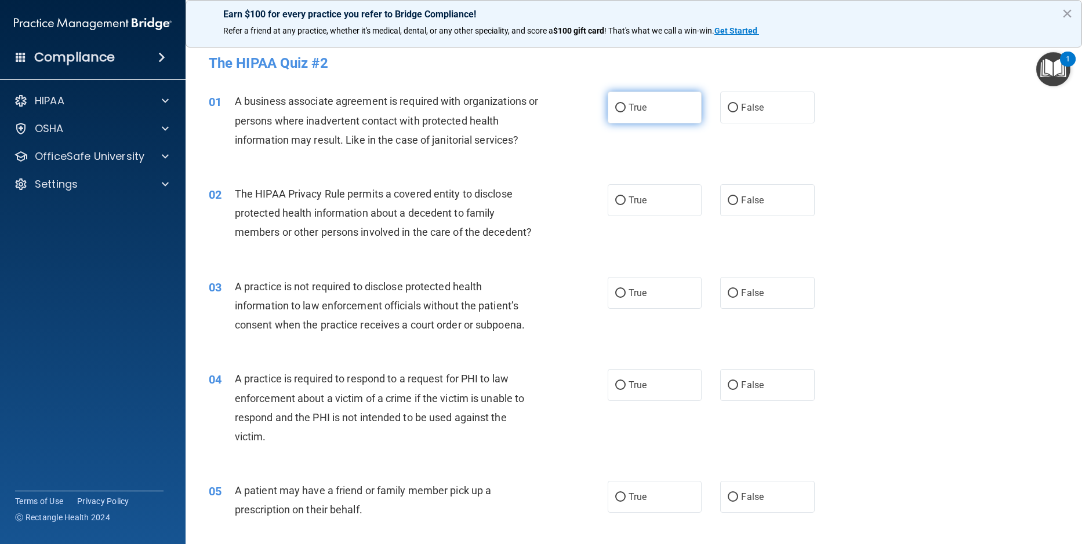
click at [616, 104] on input "True" at bounding box center [620, 108] width 10 height 9
radio input "true"
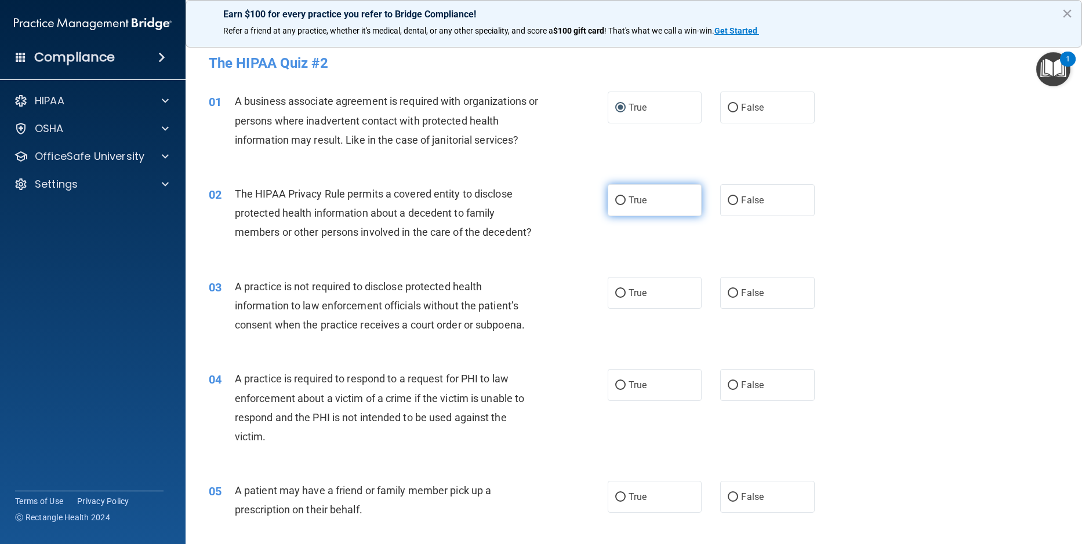
click at [617, 200] on input "True" at bounding box center [620, 201] width 10 height 9
radio input "true"
click at [728, 295] on input "False" at bounding box center [733, 293] width 10 height 9
radio input "true"
click at [616, 381] on input "True" at bounding box center [620, 385] width 10 height 9
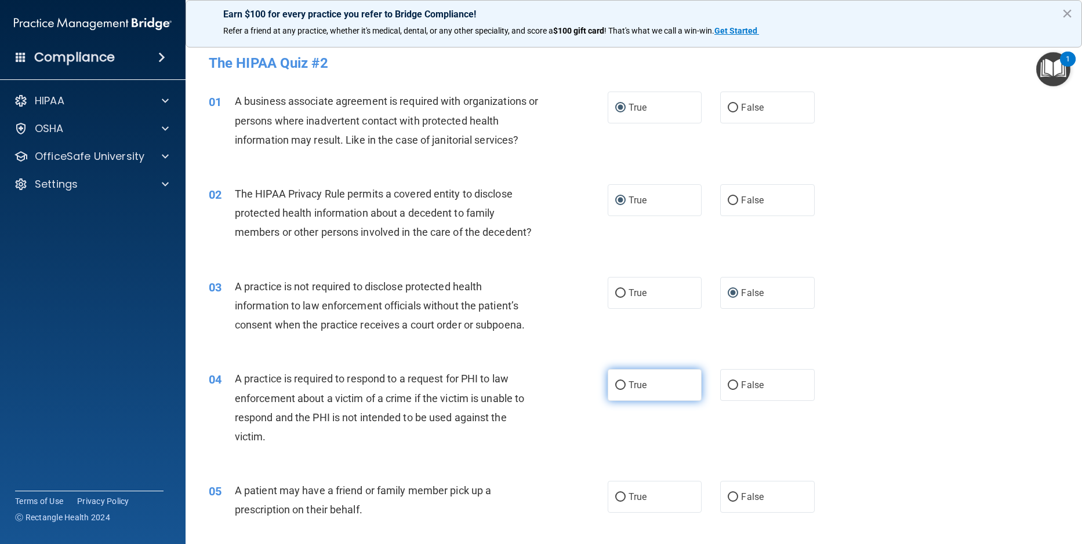
radio input "true"
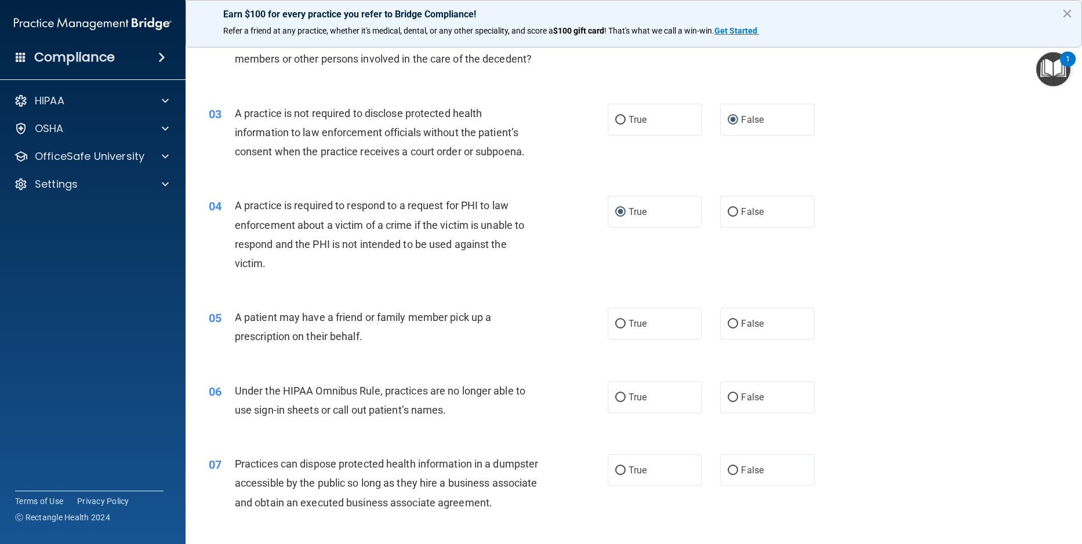
scroll to position [174, 0]
click at [615, 325] on input "True" at bounding box center [620, 323] width 10 height 9
radio input "true"
click at [731, 397] on input "False" at bounding box center [733, 397] width 10 height 9
radio input "true"
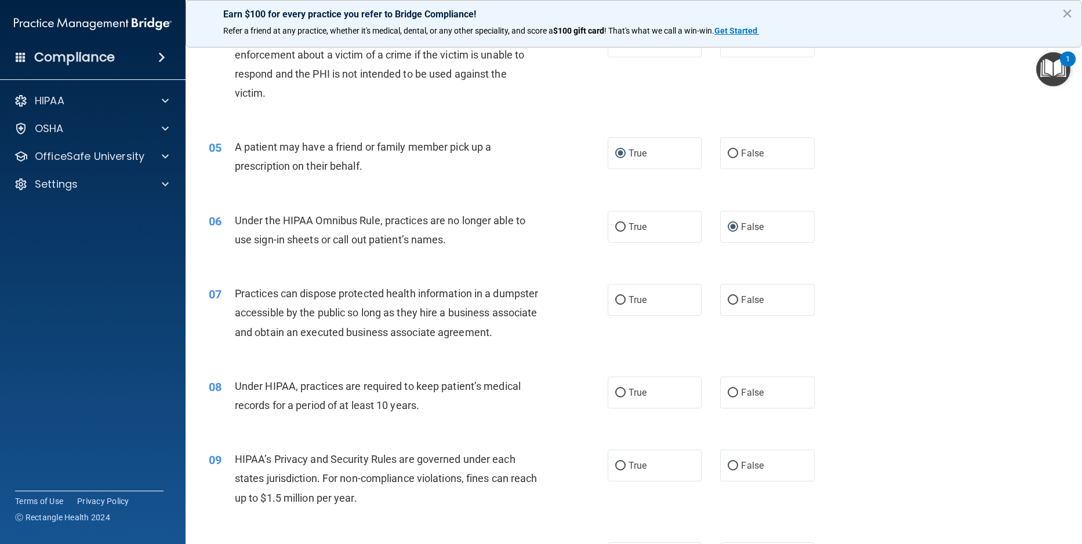
scroll to position [406, 0]
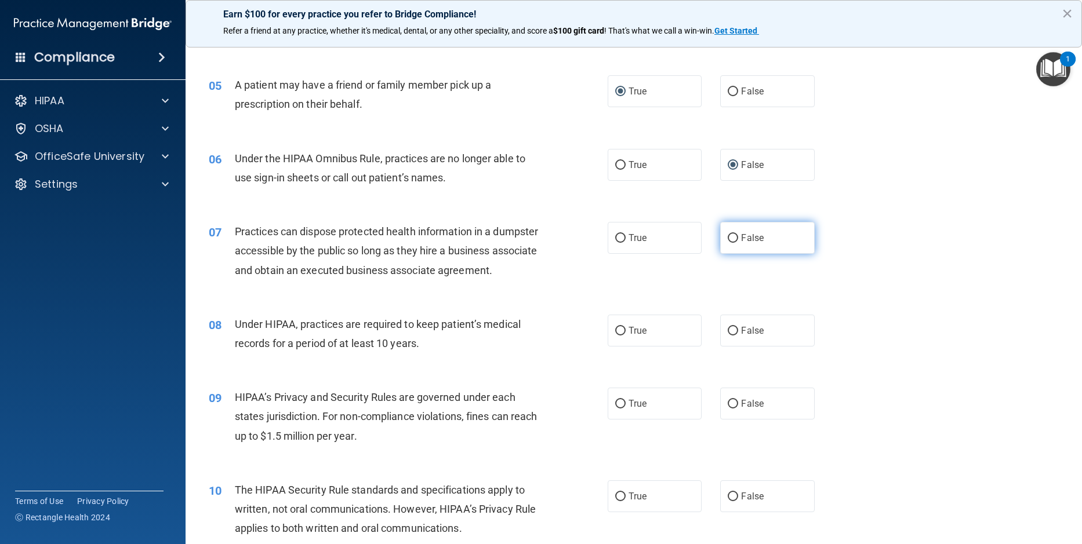
click at [729, 239] on input "False" at bounding box center [733, 238] width 10 height 9
radio input "true"
click at [616, 336] on input "True" at bounding box center [620, 331] width 10 height 9
radio input "true"
click at [615, 409] on input "True" at bounding box center [620, 404] width 10 height 9
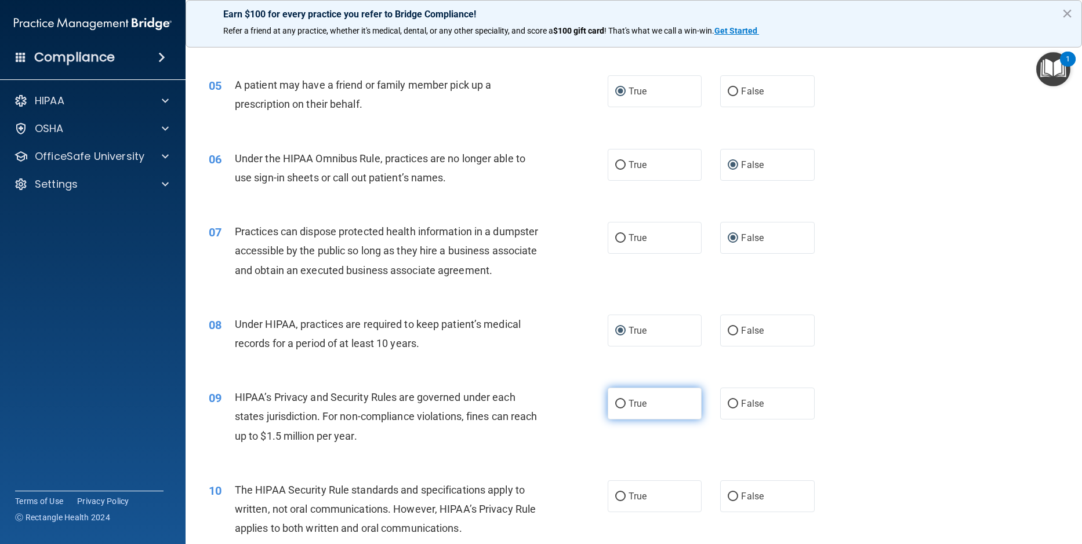
radio input "true"
click at [613, 513] on label "True" at bounding box center [655, 497] width 94 height 32
click at [615, 502] on input "True" at bounding box center [620, 497] width 10 height 9
radio input "true"
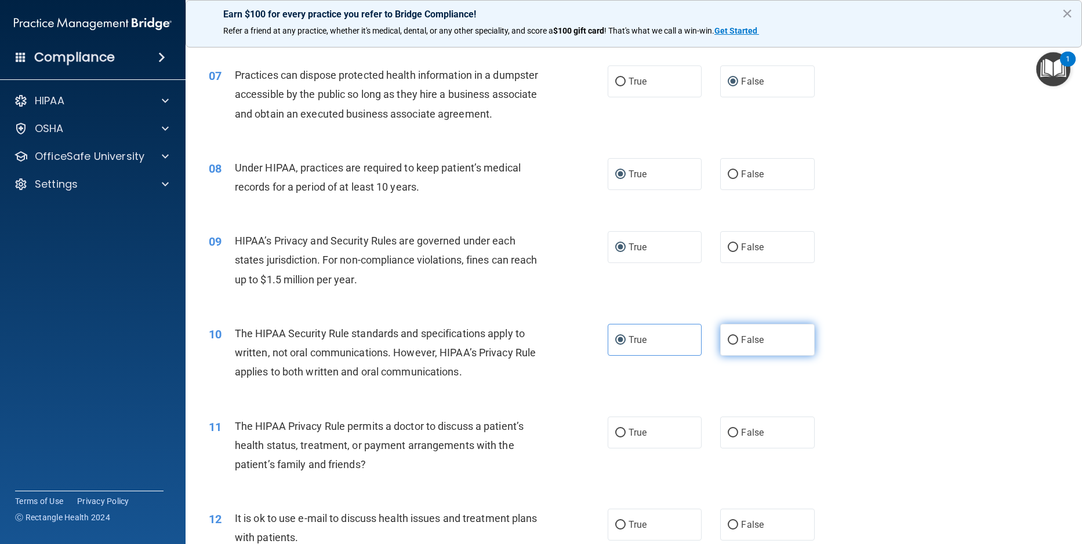
scroll to position [580, 0]
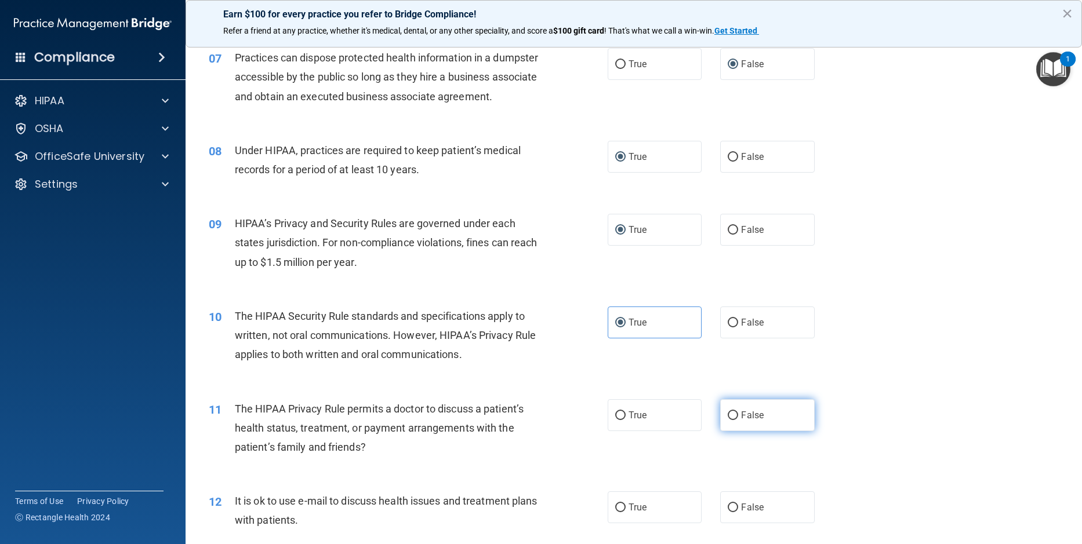
click at [728, 420] on input "False" at bounding box center [733, 416] width 10 height 9
radio input "true"
click at [617, 513] on input "True" at bounding box center [620, 508] width 10 height 9
radio input "true"
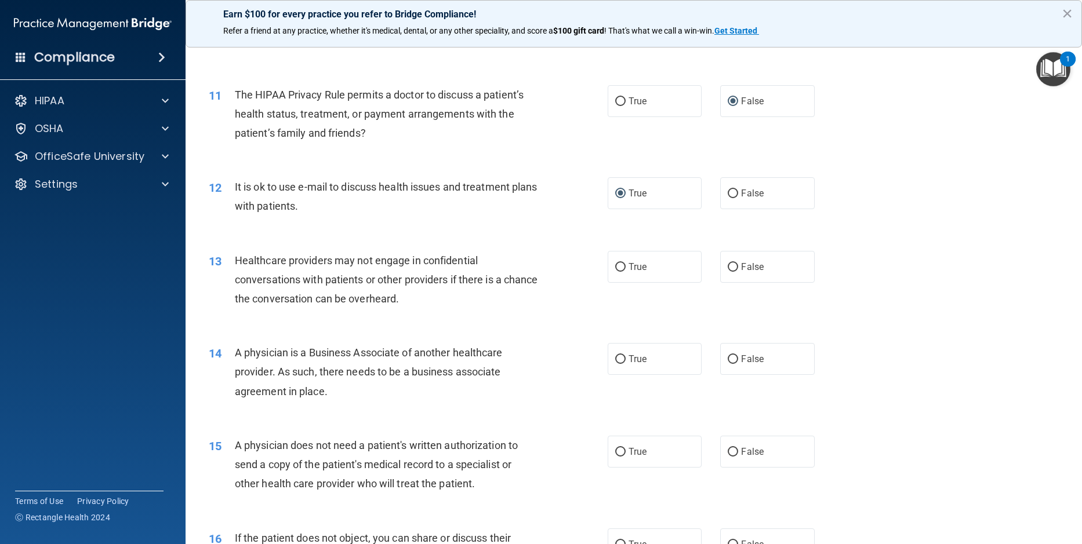
scroll to position [986, 0]
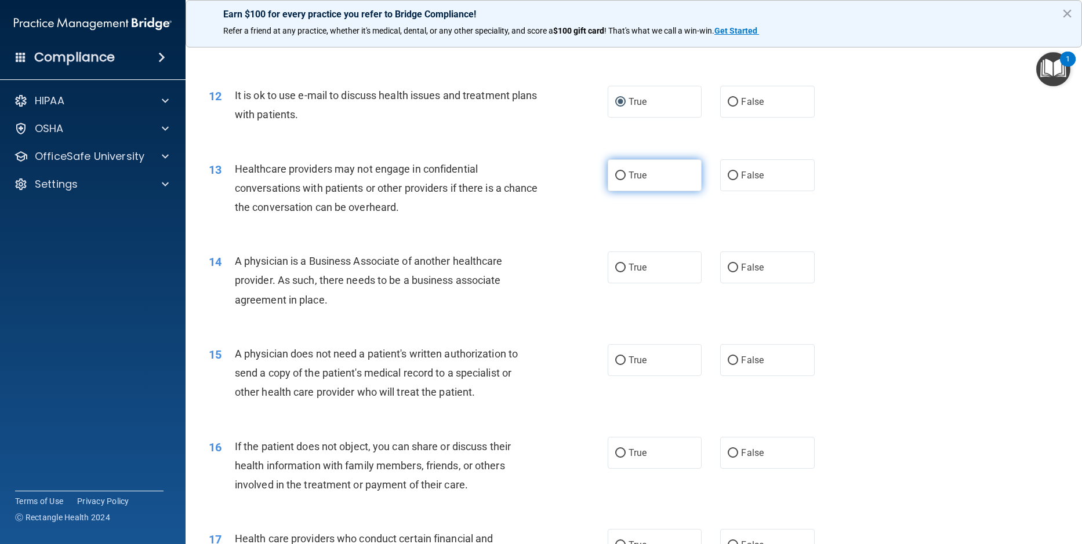
click at [615, 180] on input "True" at bounding box center [620, 176] width 10 height 9
radio input "true"
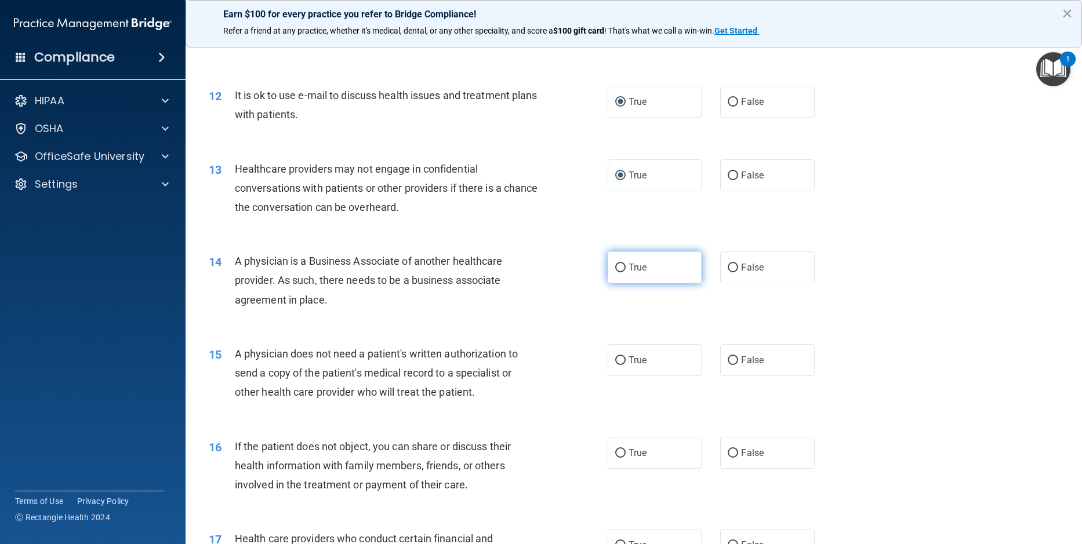
click at [616, 272] on input "True" at bounding box center [620, 268] width 10 height 9
radio input "true"
click at [891, 301] on div "14 A physician is a Business Associate of another healthcare provider. As such,…" at bounding box center [633, 283] width 867 height 93
click at [731, 365] on input "False" at bounding box center [733, 361] width 10 height 9
radio input "true"
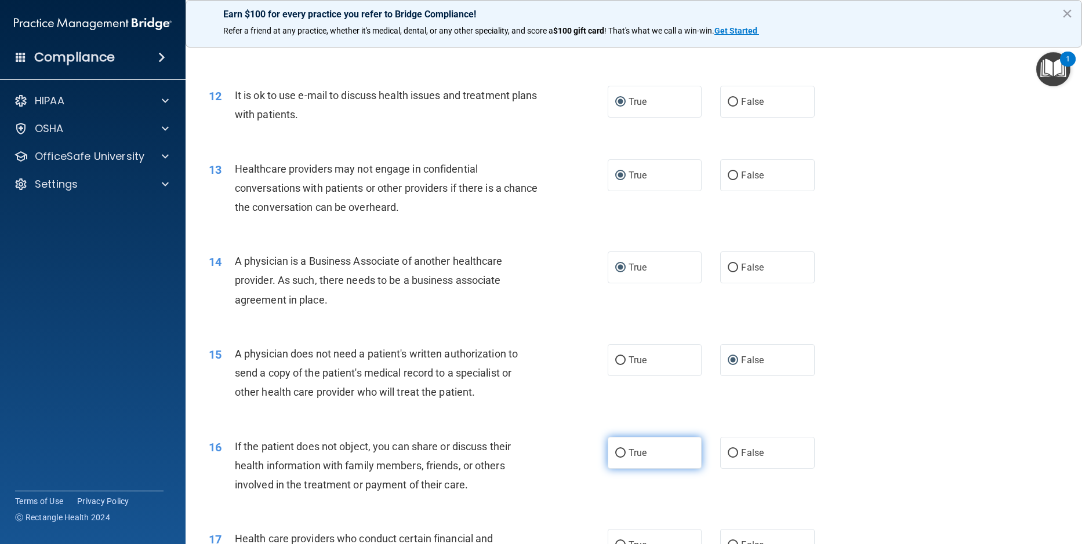
click at [618, 458] on input "True" at bounding box center [620, 453] width 10 height 9
radio input "true"
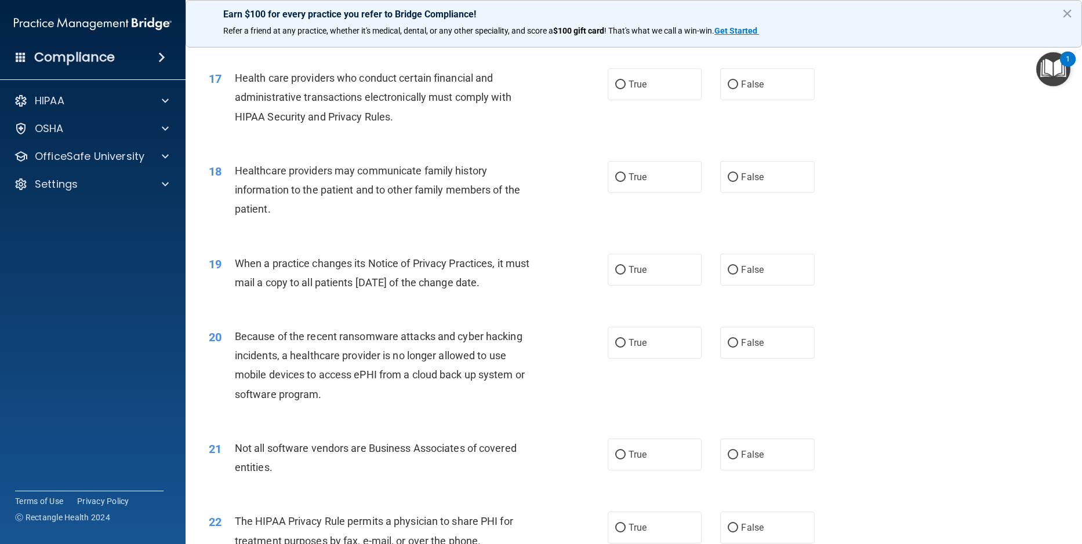
scroll to position [1449, 0]
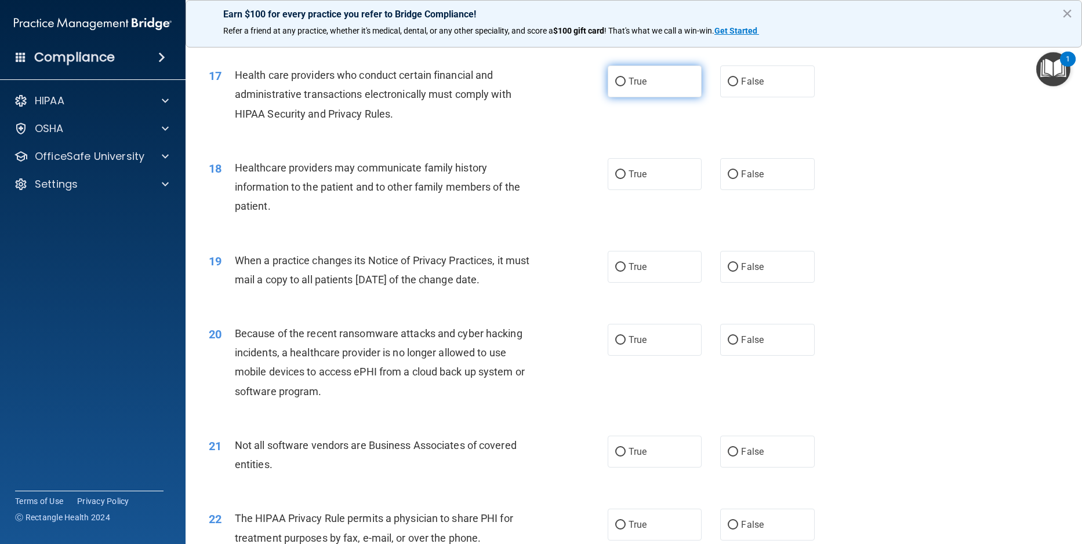
click at [615, 86] on input "True" at bounding box center [620, 82] width 10 height 9
radio input "true"
click at [728, 179] on input "False" at bounding box center [733, 174] width 10 height 9
radio input "true"
click at [886, 310] on div "19 When a practice changes its Notice of Privacy Practices, it must mail a copy…" at bounding box center [633, 273] width 867 height 73
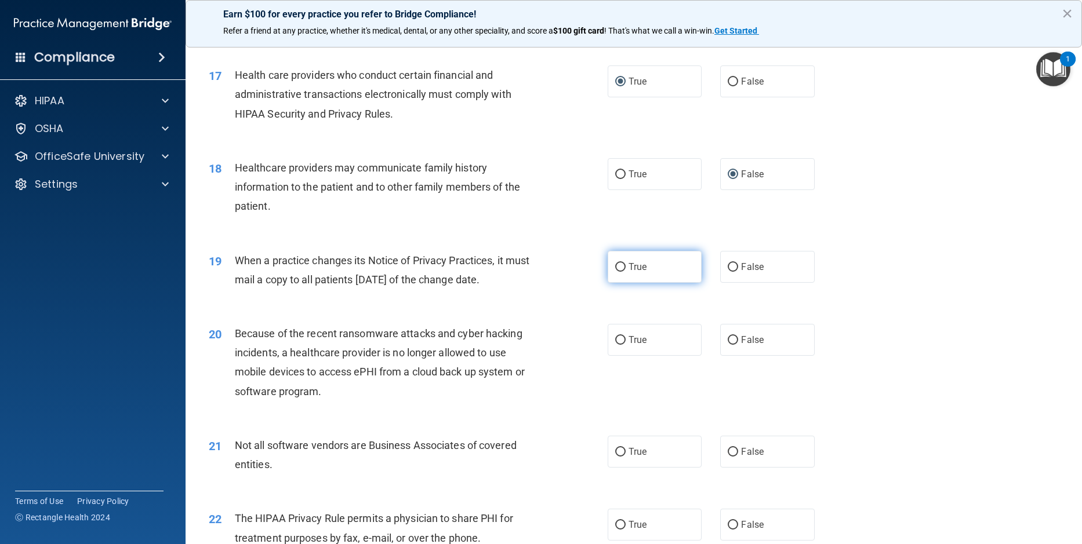
click at [615, 272] on input "True" at bounding box center [620, 267] width 10 height 9
radio input "true"
click at [615, 345] on input "True" at bounding box center [620, 340] width 10 height 9
radio input "true"
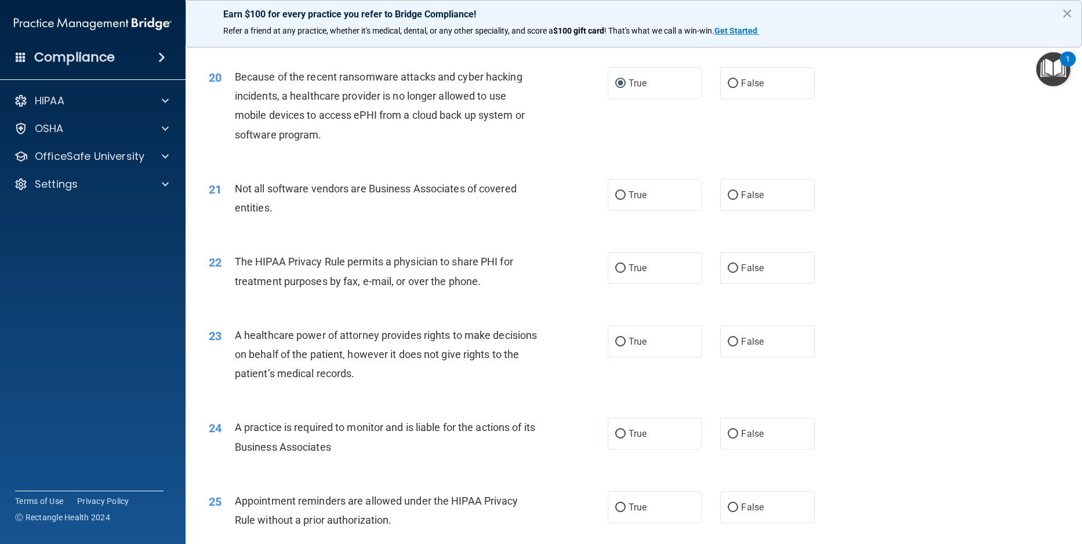
scroll to position [1739, 0]
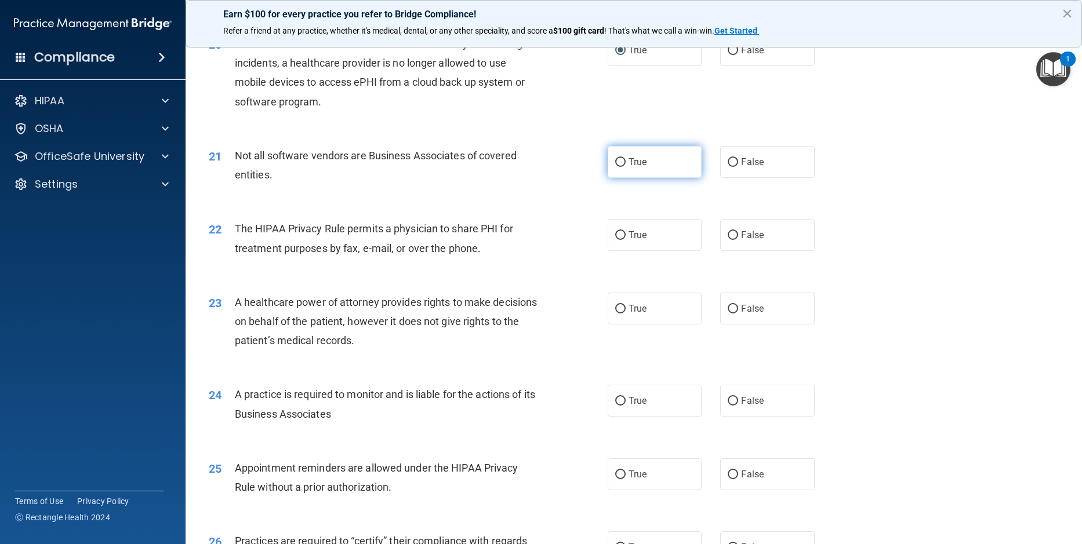
click at [615, 167] on input "True" at bounding box center [620, 162] width 10 height 9
radio input "true"
click at [617, 247] on label "True" at bounding box center [655, 235] width 94 height 32
click at [617, 240] on input "True" at bounding box center [620, 235] width 10 height 9
radio input "true"
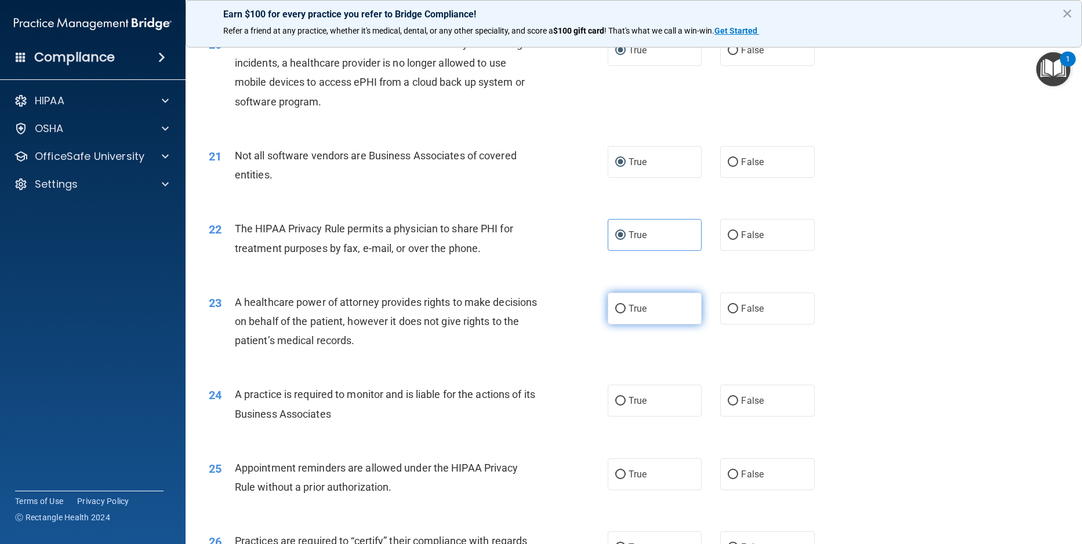
click at [609, 325] on label "True" at bounding box center [655, 309] width 94 height 32
click at [615, 314] on input "True" at bounding box center [620, 309] width 10 height 9
radio input "true"
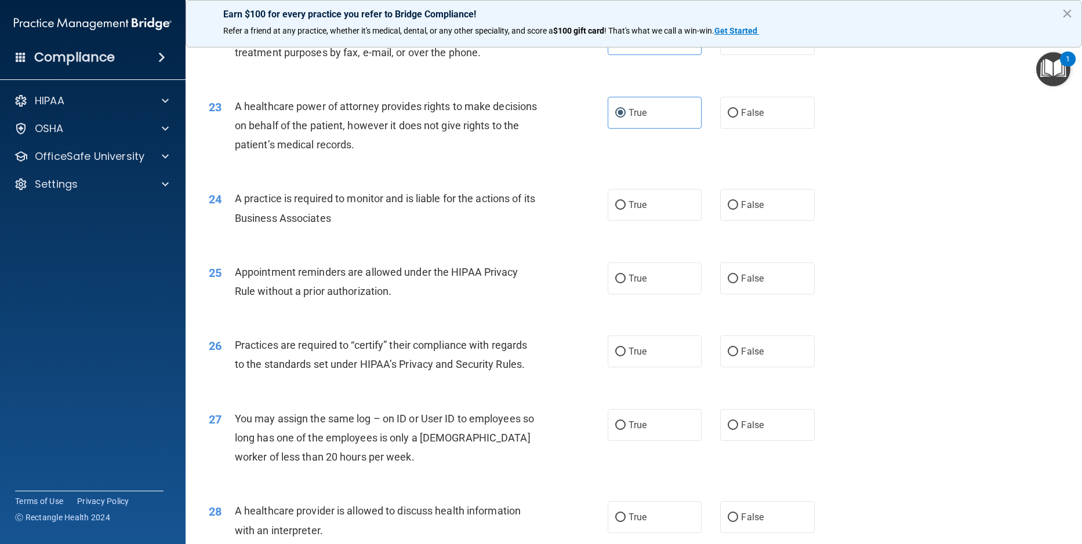
scroll to position [1971, 0]
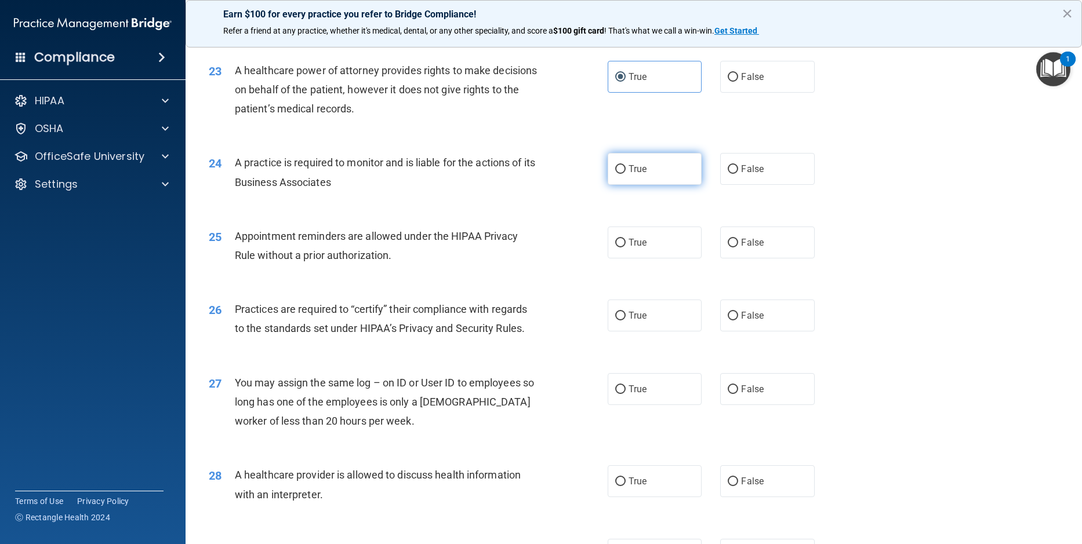
click at [617, 174] on input "True" at bounding box center [620, 169] width 10 height 9
radio input "true"
click at [622, 259] on label "True" at bounding box center [655, 243] width 94 height 32
click at [622, 248] on input "True" at bounding box center [620, 243] width 10 height 9
radio input "true"
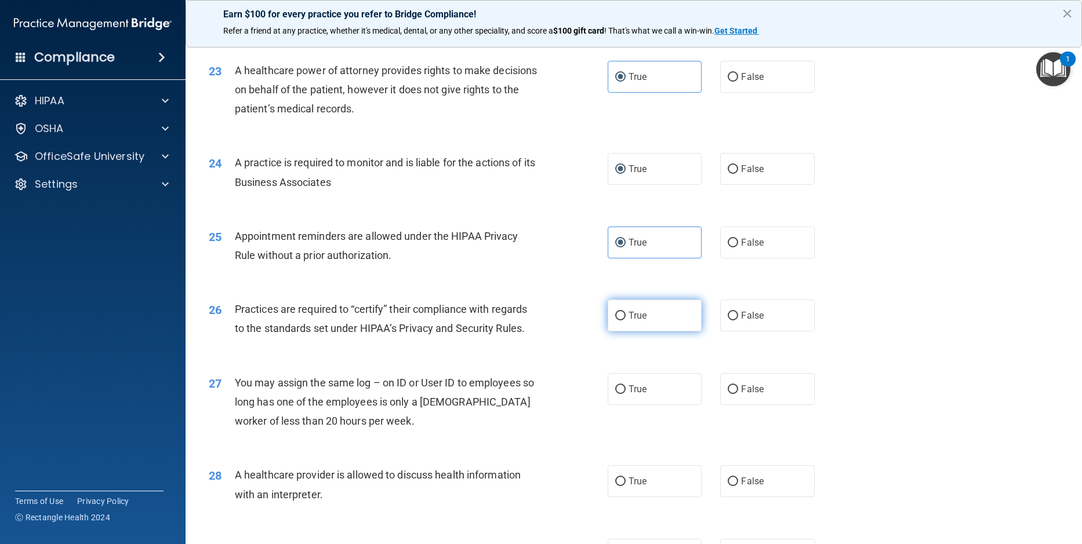
click at [615, 321] on input "True" at bounding box center [620, 316] width 10 height 9
radio input "true"
click at [841, 389] on div "27 You may assign the same log – on ID or User ID to employees so long has one …" at bounding box center [633, 405] width 867 height 93
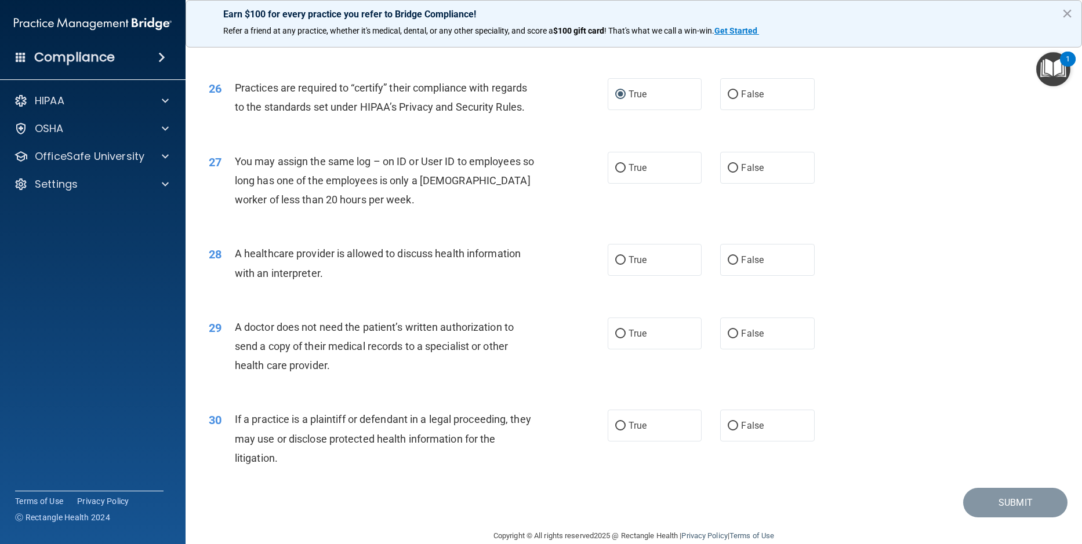
scroll to position [2203, 0]
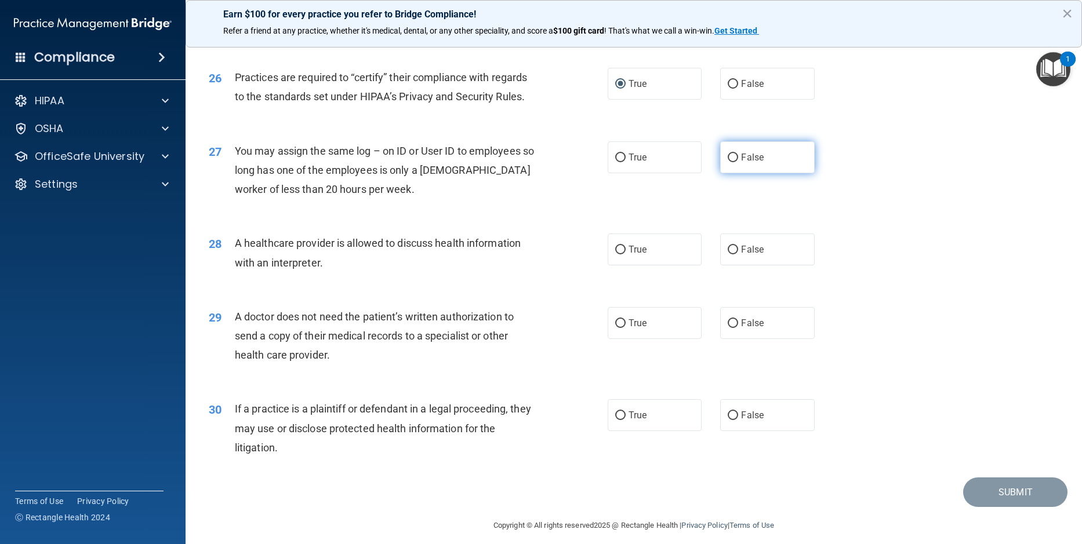
click at [728, 162] on input "False" at bounding box center [733, 158] width 10 height 9
radio input "true"
click at [617, 255] on input "True" at bounding box center [620, 250] width 10 height 9
radio input "true"
click at [729, 328] on input "False" at bounding box center [733, 323] width 10 height 9
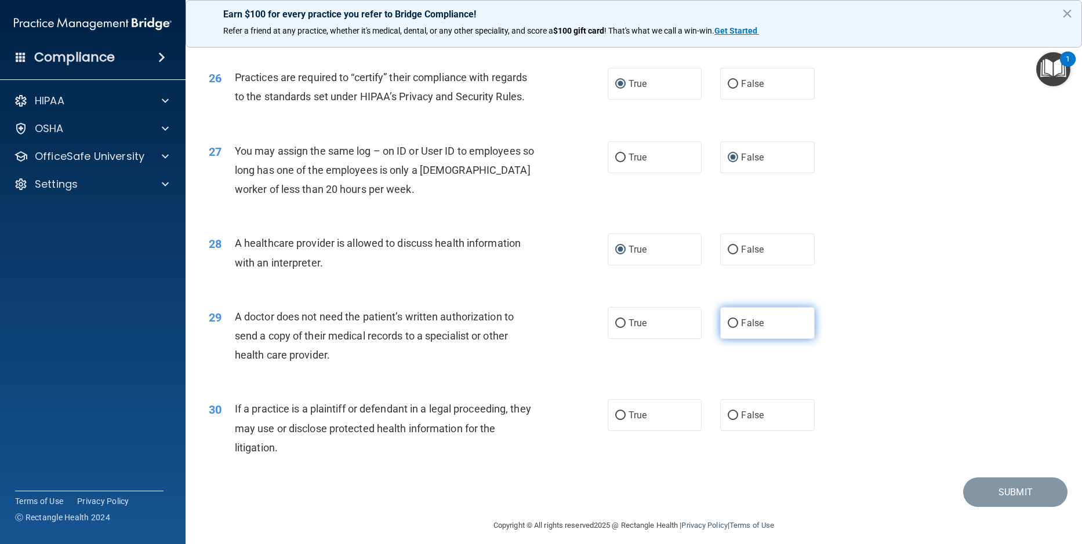
radio input "true"
click at [728, 420] on input "False" at bounding box center [733, 416] width 10 height 9
radio input "true"
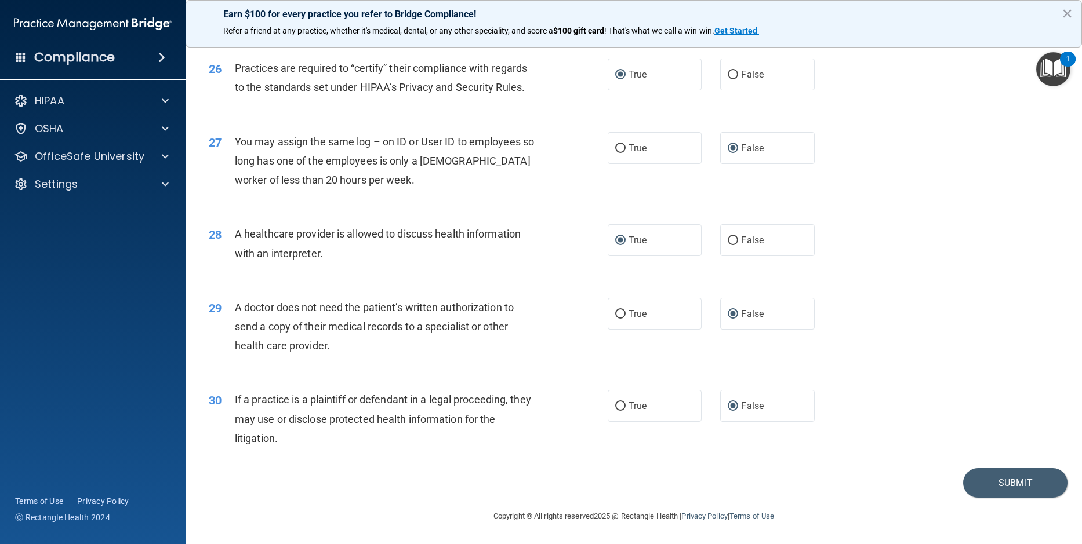
scroll to position [2232, 0]
click at [998, 482] on button "Submit" at bounding box center [1015, 483] width 104 height 30
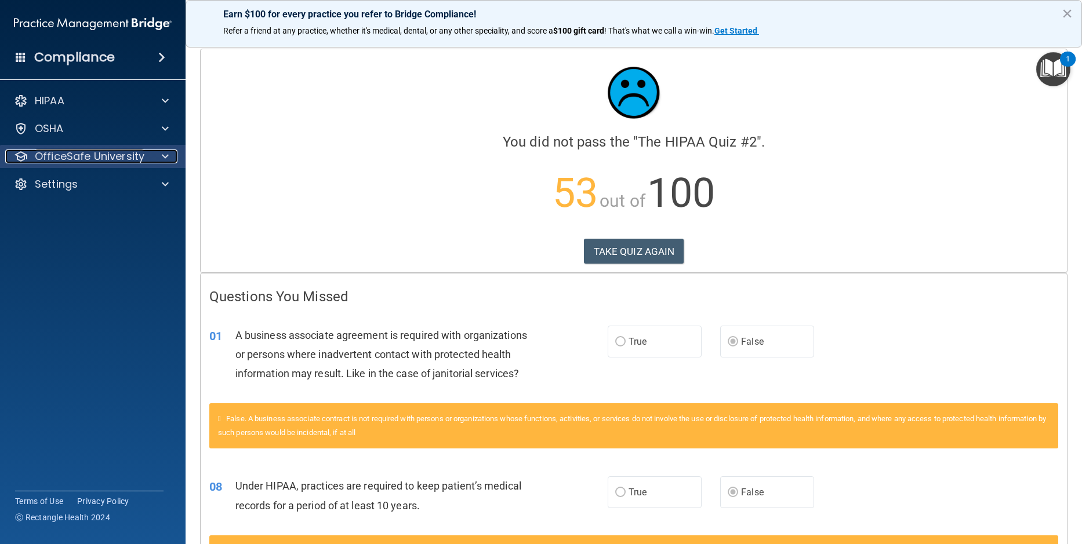
click at [74, 158] on p "OfficeSafe University" at bounding box center [90, 157] width 110 height 14
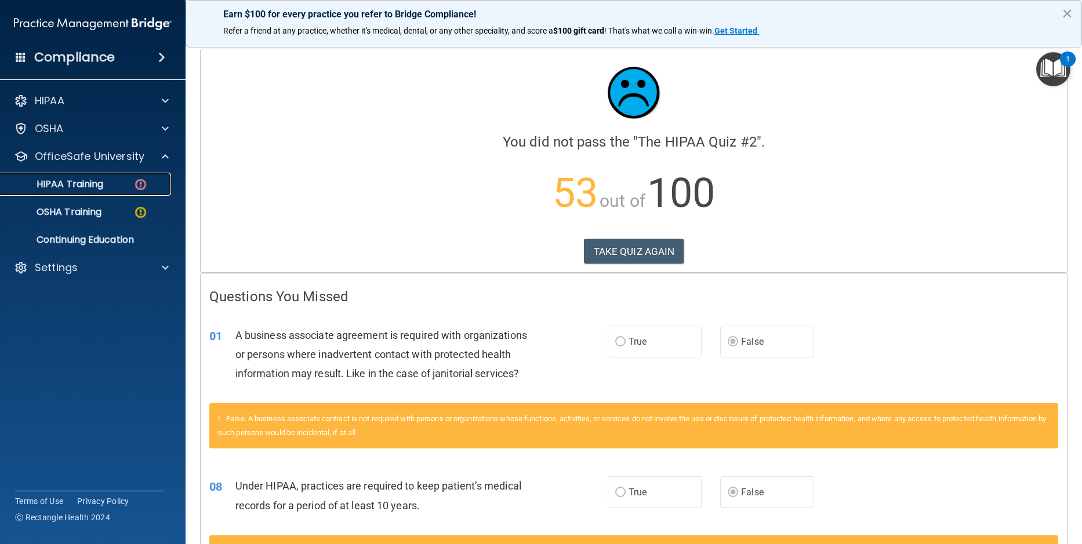
click at [73, 191] on link "HIPAA Training" at bounding box center [79, 184] width 183 height 23
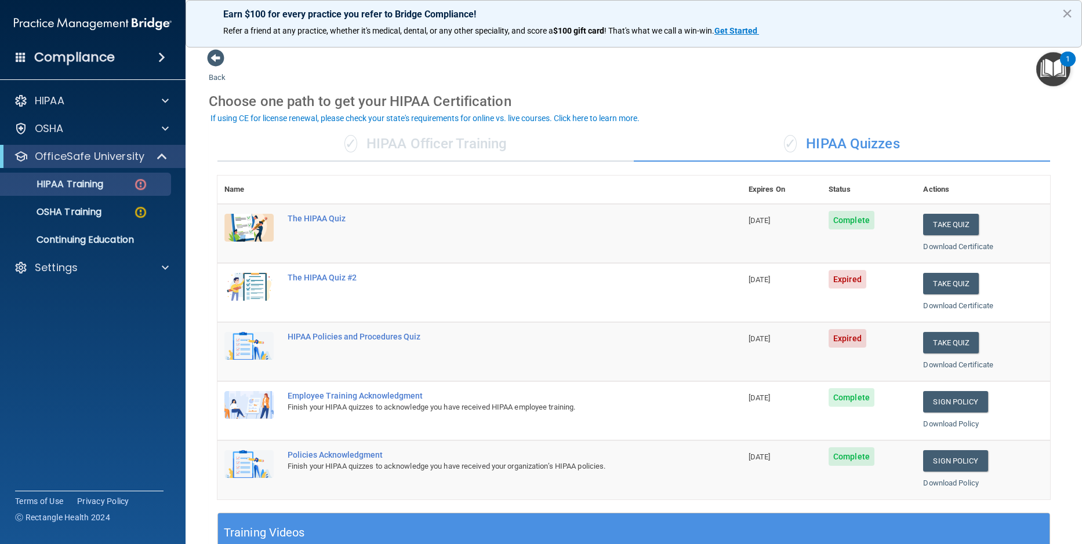
click at [97, 348] on accordion "HIPAA Documents and Policies Report an Incident Business Associates Emergency P…" at bounding box center [93, 240] width 186 height 310
click at [107, 433] on div "Compliance HIPAA Documents and Policies Report an Incident Business Associates …" at bounding box center [93, 272] width 186 height 544
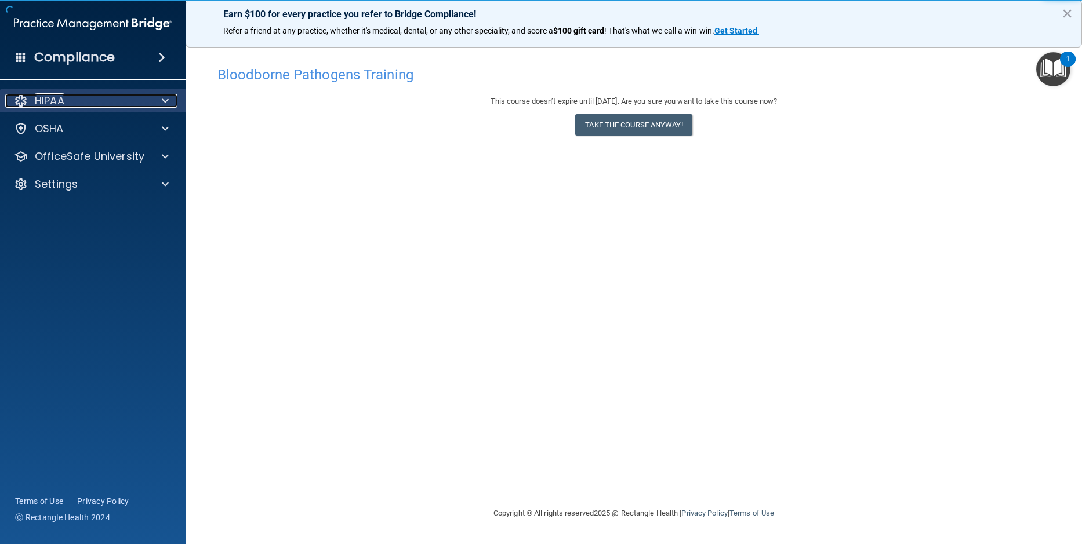
click at [53, 104] on p "HIPAA" at bounding box center [50, 101] width 30 height 14
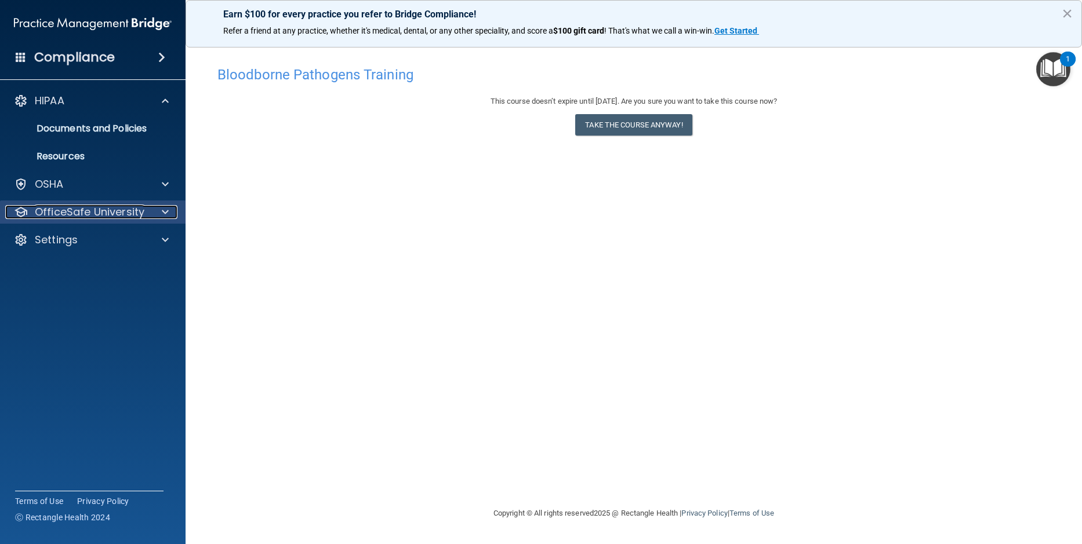
click at [72, 213] on p "OfficeSafe University" at bounding box center [90, 212] width 110 height 14
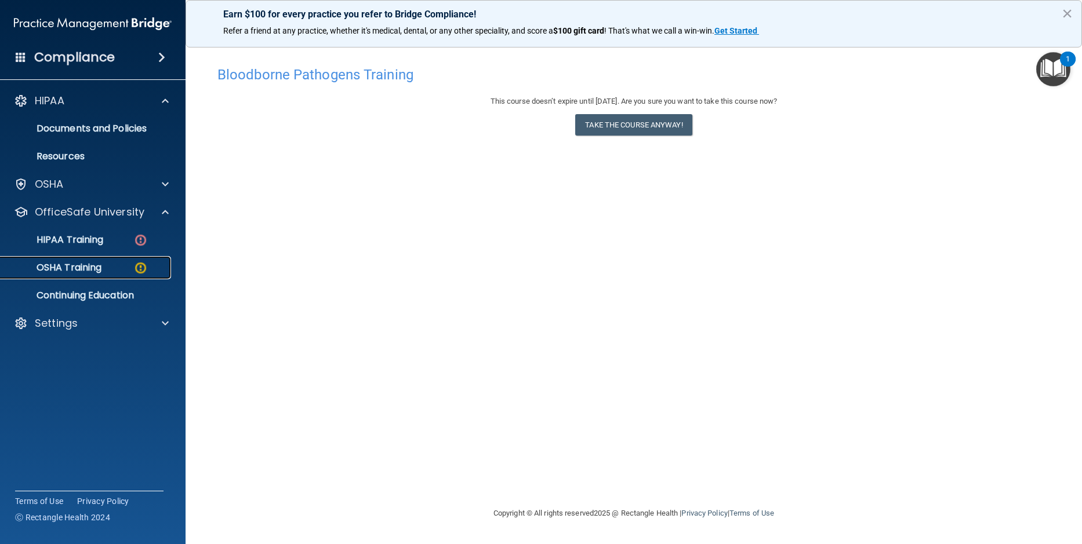
click at [72, 271] on p "OSHA Training" at bounding box center [55, 268] width 94 height 12
